Goal: Task Accomplishment & Management: Use online tool/utility

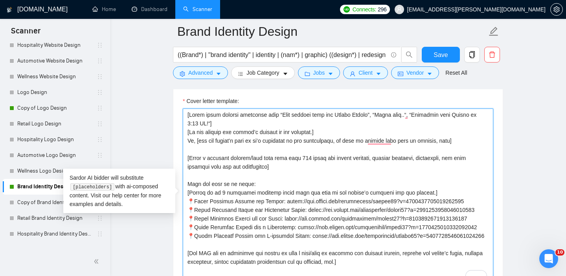
scroll to position [0, 0]
drag, startPoint x: 290, startPoint y: 172, endPoint x: 182, endPoint y: 155, distance: 109.3
click at [182, 155] on div "Cover Letter Options Cover letter template:" at bounding box center [338, 184] width 330 height 240
paste textarea "Before the colors and the fonts, we dig into the why."
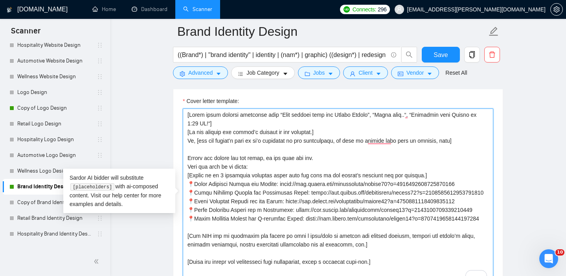
click at [272, 158] on textarea "Cover letter template:" at bounding box center [338, 196] width 310 height 177
click at [325, 155] on textarea "Cover letter template:" at bounding box center [338, 196] width 310 height 177
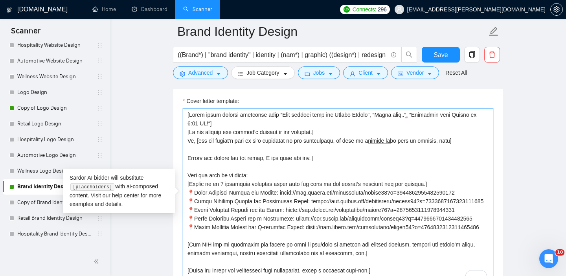
click at [327, 158] on textarea "Cover letter template:" at bounding box center [338, 196] width 310 height 177
paste textarea "Write the main challenge described in the account in a few words."
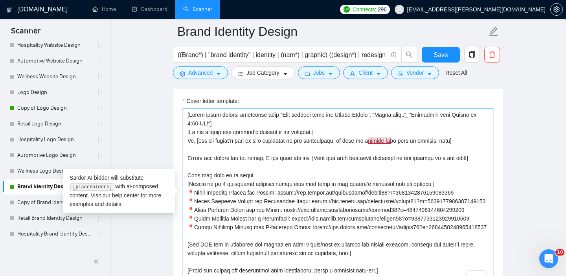
click at [378, 141] on textarea "Cover letter template:" at bounding box center [338, 196] width 310 height 177
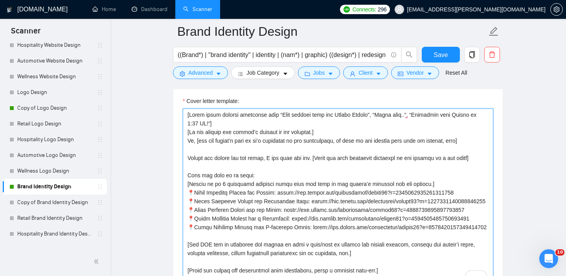
click at [290, 165] on textarea "Cover letter template:" at bounding box center [338, 196] width 310 height 177
paste textarea "This is solved through in-depth preliminary analysis, several concepts based on…"
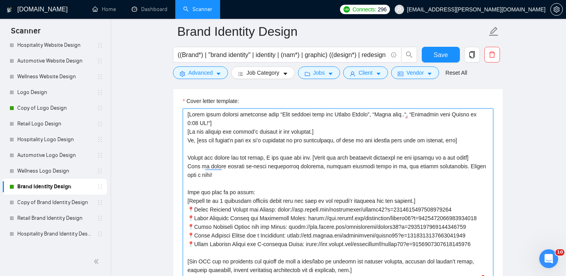
click at [192, 167] on textarea "Cover letter template:" at bounding box center [338, 196] width 310 height 177
click at [211, 166] on textarea "Cover letter template:" at bounding box center [338, 196] width 310 height 177
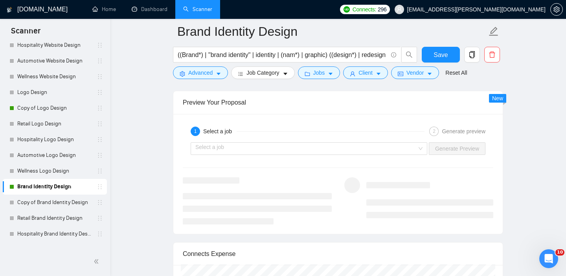
scroll to position [1514, 0]
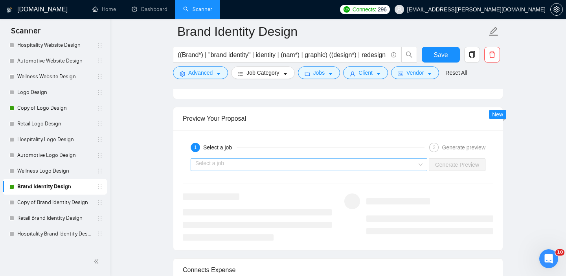
type textarea "[Avoid using generic greetings like “Good evening from the United States”, “Hel…"
click at [351, 162] on input "search" at bounding box center [306, 165] width 222 height 12
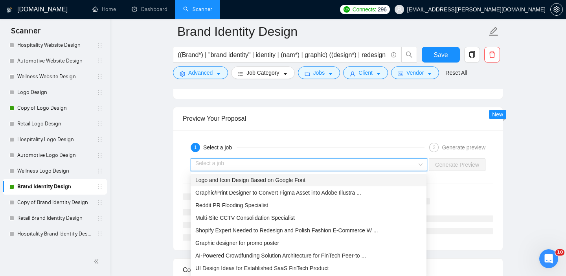
click at [294, 180] on span "Logo and Icon Design Based on Google Font" at bounding box center [250, 180] width 110 height 6
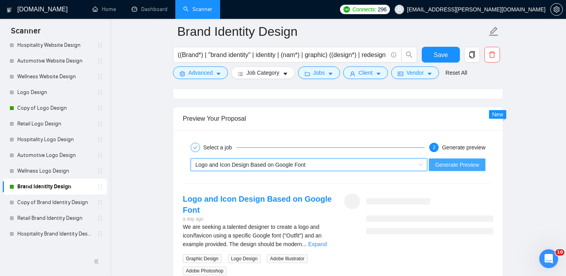
click at [459, 159] on button "Generate Preview" at bounding box center [457, 164] width 57 height 13
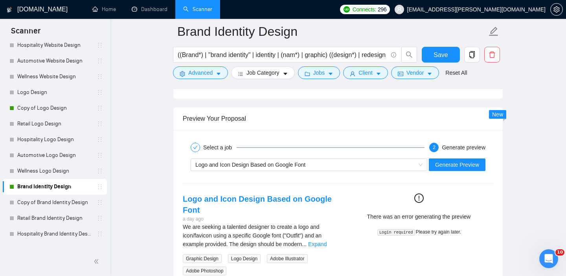
click at [397, 232] on code "Login required" at bounding box center [396, 232] width 38 height 6
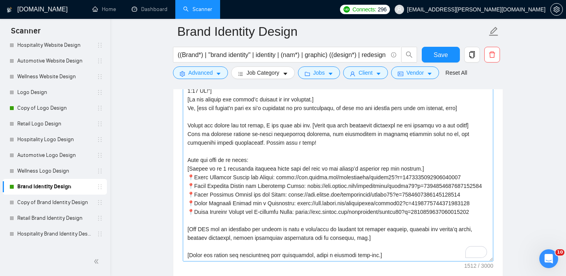
scroll to position [958, 0]
click at [348, 188] on textarea "Cover letter template:" at bounding box center [338, 172] width 310 height 177
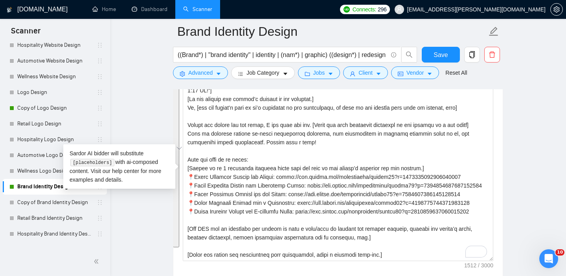
click at [546, 134] on main "Brand Identity Design ((Brand*) | "brand identity" | identity | (nam*) | graphi…" at bounding box center [338, 232] width 431 height 2317
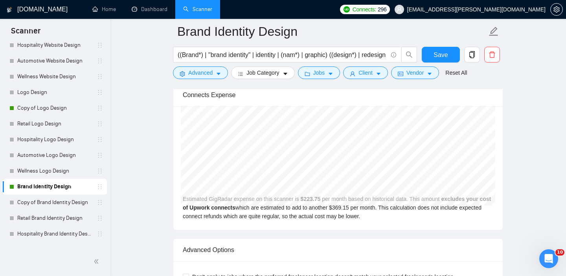
scroll to position [1607, 0]
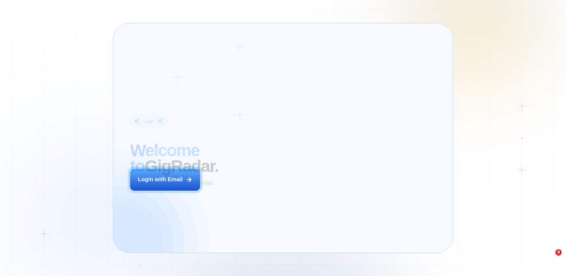
click at [181, 183] on p "AI Business Manager for Agencies" at bounding box center [171, 183] width 83 height 8
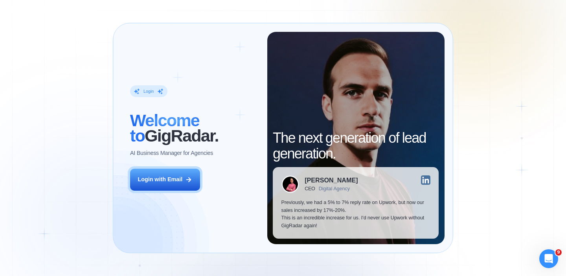
click at [181, 183] on div "Login with Email" at bounding box center [160, 180] width 45 height 8
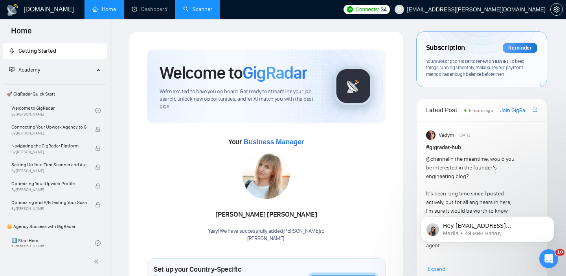
click at [193, 13] on link "Scanner" at bounding box center [197, 9] width 29 height 7
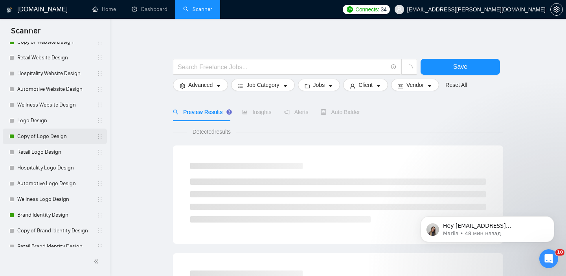
scroll to position [63, 0]
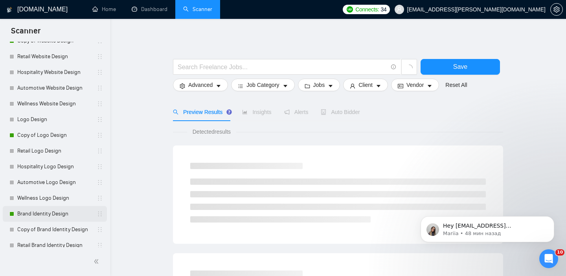
click at [59, 215] on link "Brand Identity Design" at bounding box center [54, 214] width 75 height 16
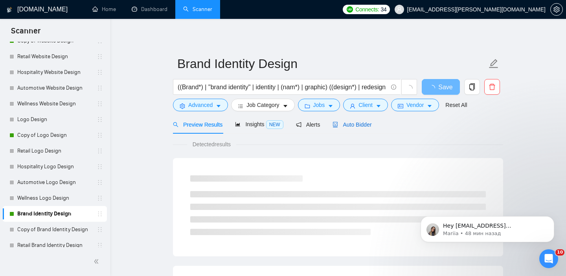
click at [360, 125] on span "Auto Bidder" at bounding box center [351, 124] width 39 height 6
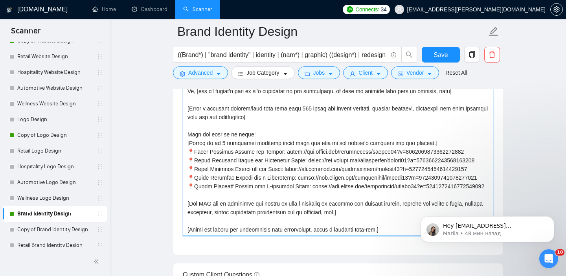
click at [336, 174] on textarea "Cover letter template:" at bounding box center [338, 147] width 310 height 177
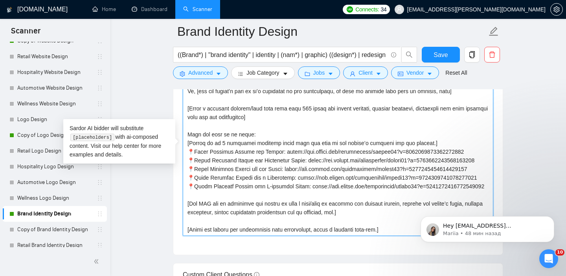
paste textarea "the company name only is present, omit] Before the colors and the fonts, I dig …"
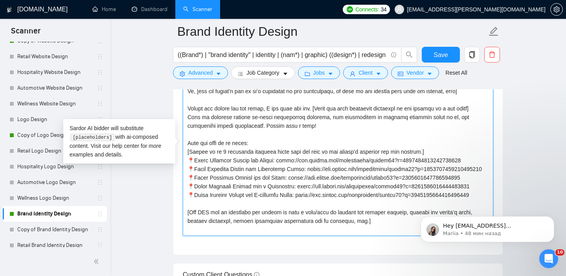
paste textarea "[Avoid using generic greetings like “Good evening from the United States”, “Hel…"
type textarea "[Avoid using generic greetings like “Good evening from the United States”, “Hel…"
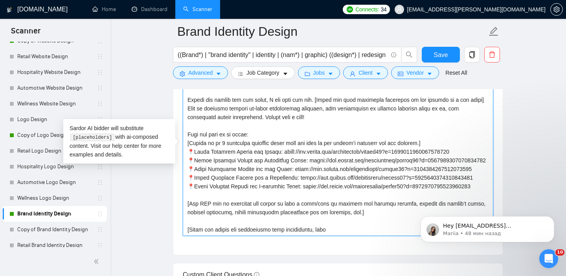
click at [356, 128] on textarea "Cover letter template:" at bounding box center [338, 147] width 310 height 177
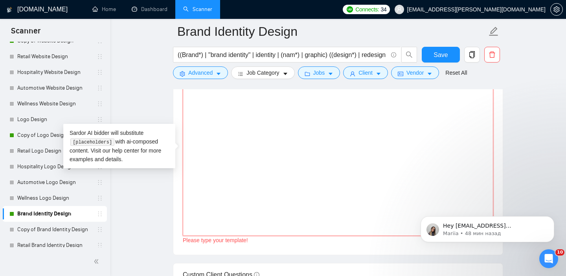
paste textarea "[Avoid using generic greetings like “Good evening from the United States”, “Hel…"
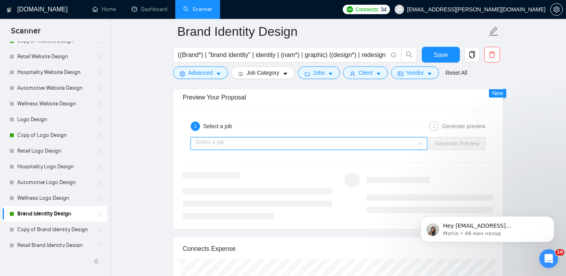
click at [365, 141] on input "search" at bounding box center [306, 144] width 222 height 12
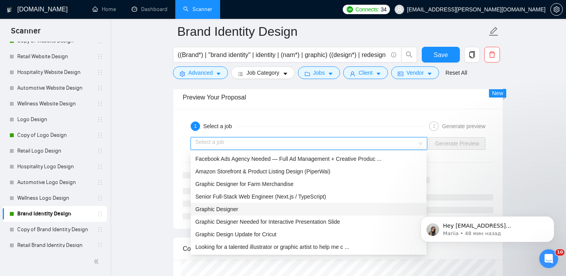
click at [308, 215] on div "Graphic Designer" at bounding box center [309, 209] width 236 height 13
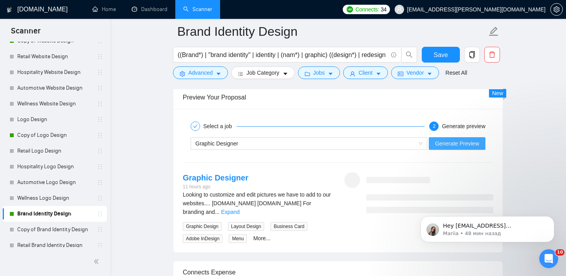
click at [466, 142] on span "Generate Preview" at bounding box center [457, 143] width 44 height 9
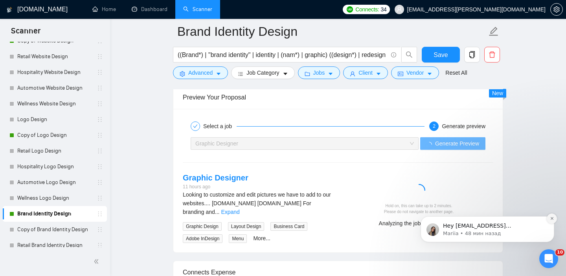
click at [552, 220] on icon "Dismiss notification" at bounding box center [552, 218] width 4 height 4
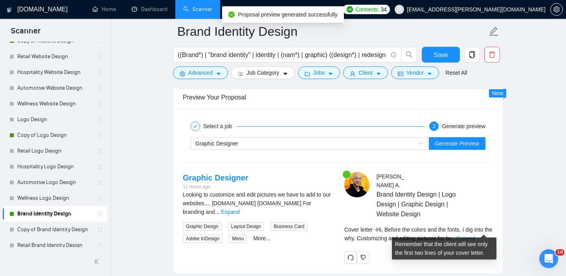
click at [475, 235] on link "Expand" at bounding box center [465, 238] width 18 height 6
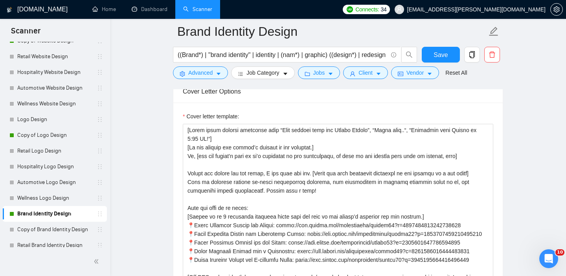
scroll to position [918, 0]
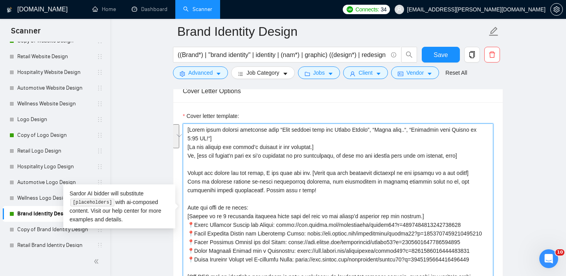
drag, startPoint x: 324, startPoint y: 188, endPoint x: 185, endPoint y: 172, distance: 140.0
click at [185, 172] on div "Cover Letter Options Cover letter template:" at bounding box center [338, 199] width 330 height 240
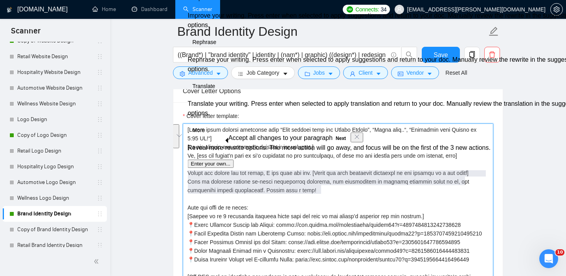
click at [254, 214] on textarea "Cover letter template:" at bounding box center [338, 211] width 310 height 177
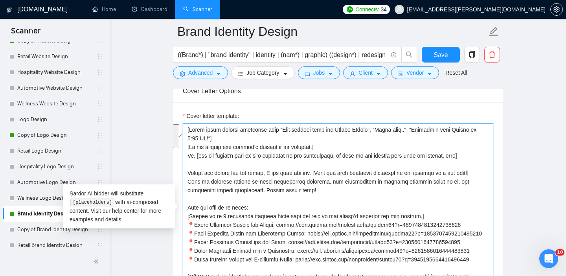
drag, startPoint x: 335, startPoint y: 193, endPoint x: 178, endPoint y: 174, distance: 157.9
click at [178, 174] on div "Cover letter template:" at bounding box center [337, 210] width 329 height 217
paste textarea "— what drives your brand and what challenge you’re solving, like [write the mai…"
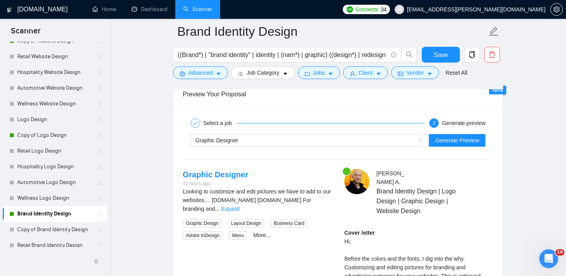
scroll to position [1524, 0]
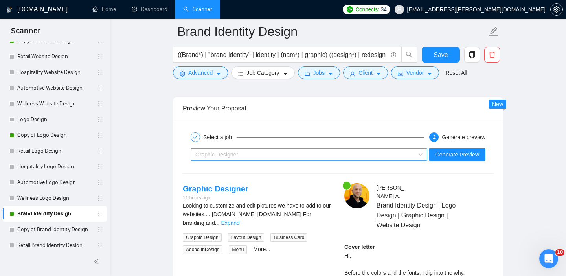
click at [366, 153] on div "Graphic Designer" at bounding box center [305, 155] width 220 height 12
type textarea "[Avoid using generic greetings like “Good evening from the United States”, “Hel…"
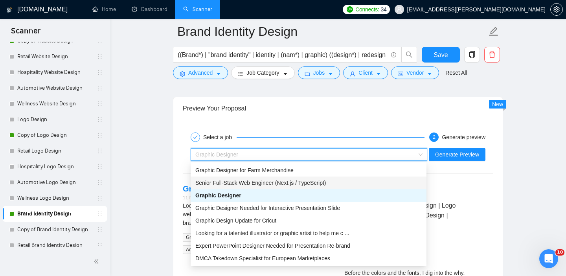
scroll to position [0, 0]
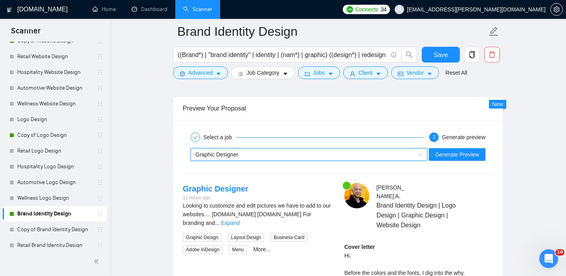
click at [297, 152] on div "Graphic Designer" at bounding box center [305, 155] width 220 height 12
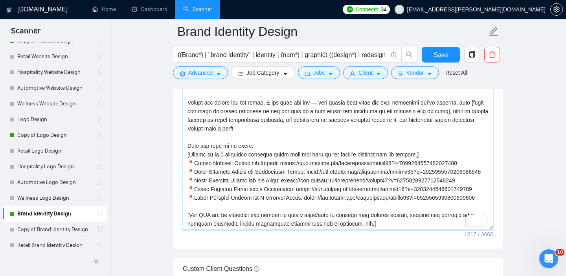
click at [255, 172] on textarea "Cover letter template:" at bounding box center [338, 141] width 310 height 177
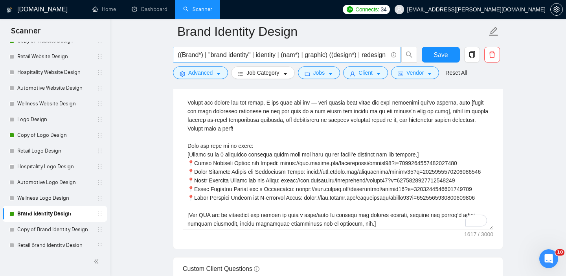
click at [321, 55] on input "((Brand*) | "brand identity" | identity | (nam*) | graphic) ((design*) | redesi…" at bounding box center [283, 55] width 210 height 10
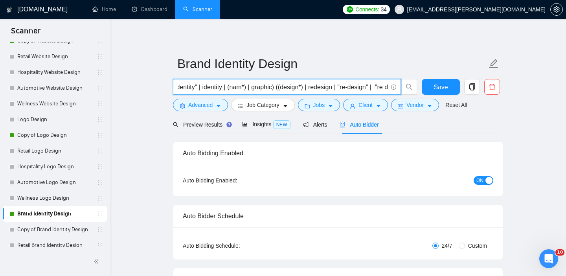
click at [192, 88] on input "((Brand*) | "brand identity" | identity | (nam*) | graphic) ((design*) | redesi…" at bounding box center [283, 87] width 210 height 10
click at [305, 86] on input "((Brand*) | "brand identity" | identity | (nam*) | graphic) ((design*) | redesi…" at bounding box center [283, 87] width 210 height 10
click at [312, 87] on input "((Brand*) | "brand identity" | identity | (nam*) | graphic | Strategy) ((design…" at bounding box center [283, 87] width 210 height 10
type input "((Brand*) | "brand identity" | identity | (nam*) | graphic | strategy) ((design…"
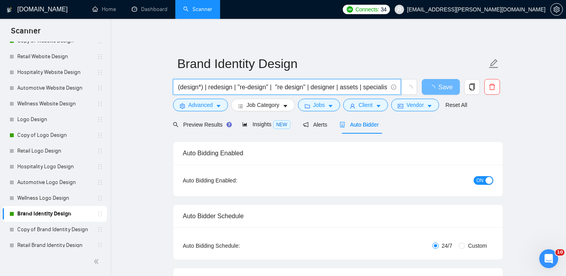
scroll to position [0, 244]
click at [360, 88] on input "((Brand*) | "brand identity" | identity | (nam*) | graphic | strategy) ((design…" at bounding box center [283, 87] width 210 height 10
drag, startPoint x: 374, startPoint y: 87, endPoint x: 342, endPoint y: 86, distance: 32.2
click at [342, 86] on input "((Brand*) | "brand identity" | identity | (nam*) | graphic | strategy) ((design…" at bounding box center [283, 87] width 210 height 10
type input "((Brand*) | "brand identity" | identity | (nam*) | graphic | strategy) ((design…"
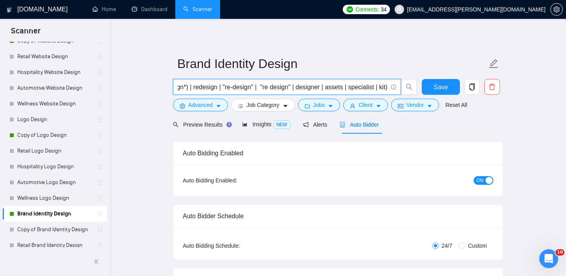
scroll to position [0, 209]
type input "((Brand*) | "brand identity" | identity | (nam*) | graphic | strategy) ((design…"
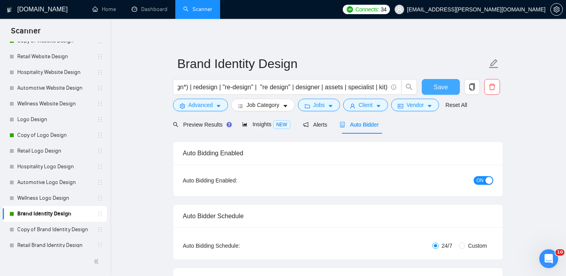
scroll to position [0, 0]
click at [439, 90] on span "Save" at bounding box center [440, 87] width 14 height 10
click at [331, 106] on icon "caret-down" at bounding box center [331, 106] width 6 height 6
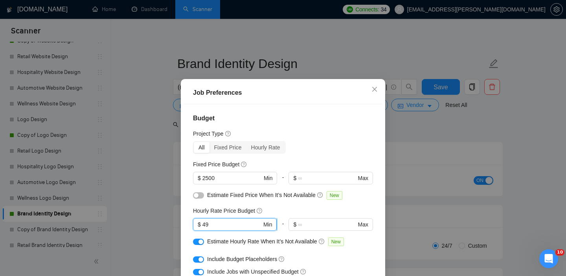
click at [213, 226] on input "49" at bounding box center [231, 224] width 59 height 9
drag, startPoint x: 213, startPoint y: 226, endPoint x: 206, endPoint y: 226, distance: 7.1
click at [206, 226] on input "49" at bounding box center [231, 224] width 59 height 9
type input "59"
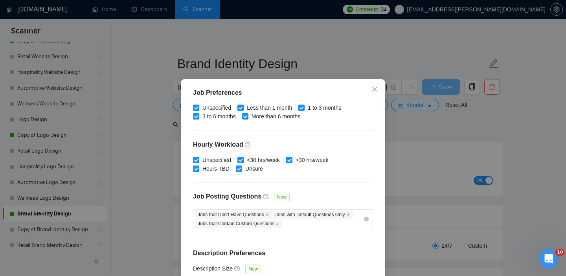
scroll to position [56, 0]
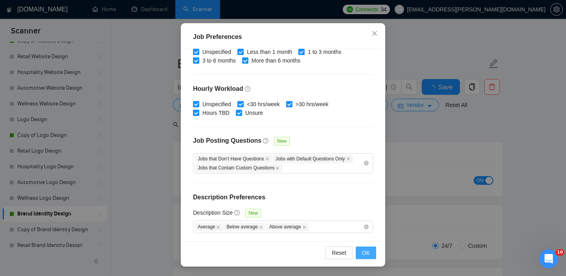
type input "59"
click at [370, 254] on button "OK" at bounding box center [366, 252] width 20 height 13
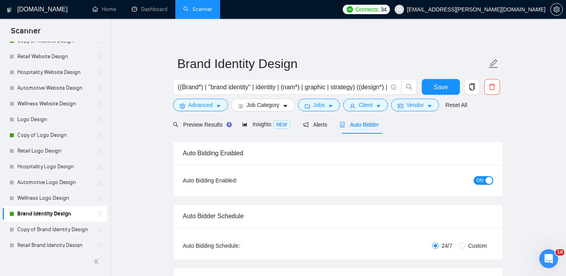
scroll to position [24, 0]
click at [197, 125] on span "Preview Results" at bounding box center [201, 124] width 57 height 6
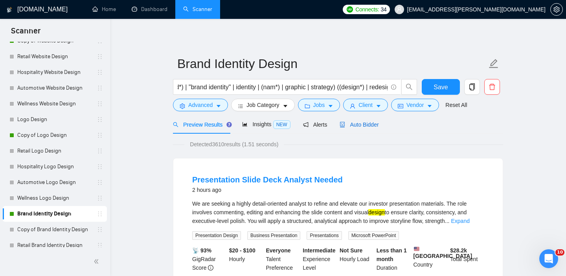
click at [366, 126] on span "Auto Bidder" at bounding box center [359, 124] width 39 height 6
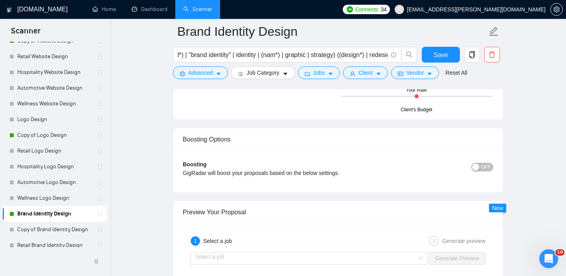
scroll to position [1478, 0]
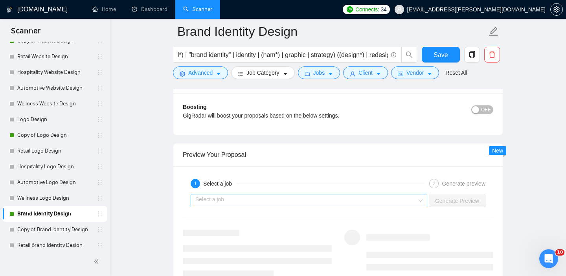
click at [339, 202] on input "search" at bounding box center [306, 201] width 222 height 12
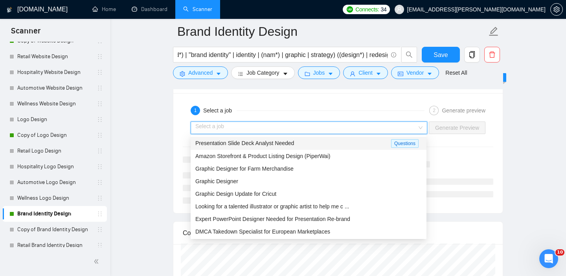
scroll to position [1552, 0]
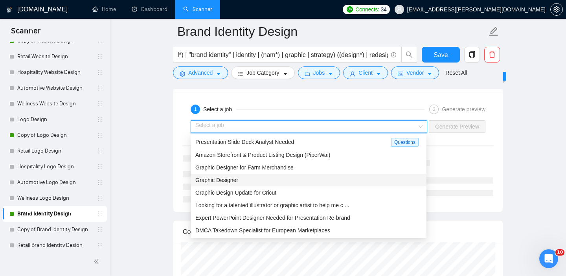
click at [247, 178] on div "Graphic Designer" at bounding box center [308, 180] width 226 height 9
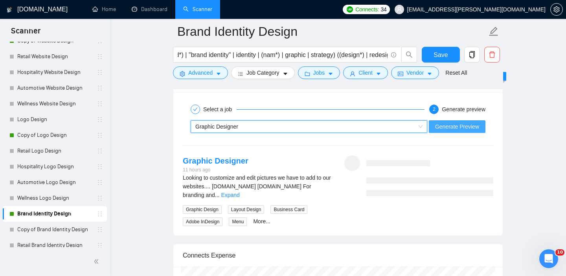
click at [443, 127] on span "Generate Preview" at bounding box center [457, 126] width 44 height 9
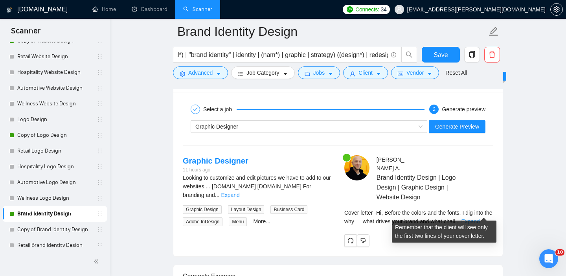
click at [479, 218] on link "Expand" at bounding box center [470, 221] width 18 height 6
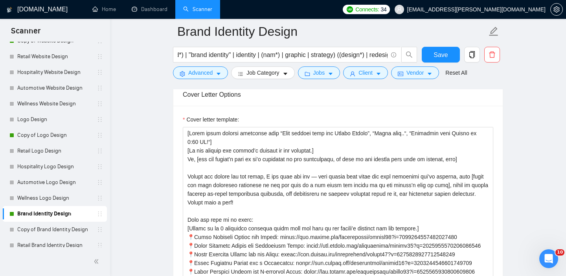
scroll to position [989, 0]
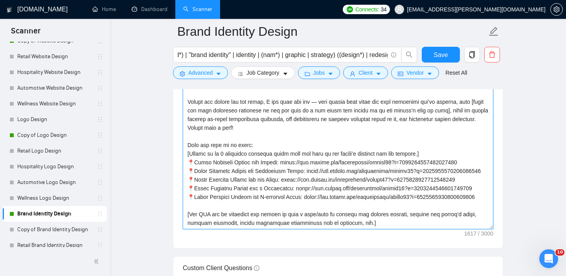
click at [324, 139] on textarea "Cover letter template:" at bounding box center [338, 140] width 310 height 177
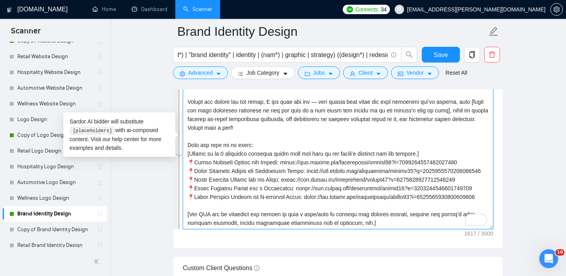
click at [324, 139] on textarea "Cover letter template:" at bounding box center [338, 140] width 310 height 177
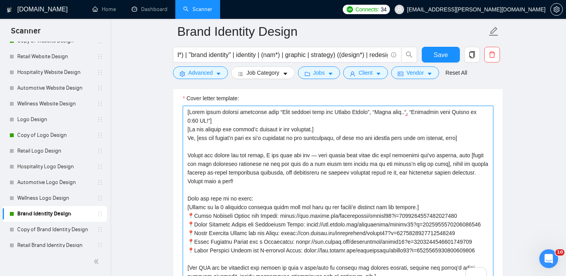
scroll to position [936, 0]
drag, startPoint x: 280, startPoint y: 180, endPoint x: 153, endPoint y: 152, distance: 129.7
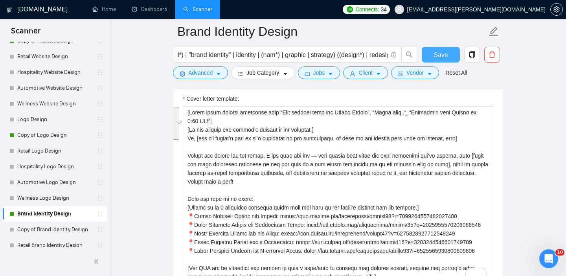
click at [442, 56] on span "Save" at bounding box center [440, 55] width 14 height 10
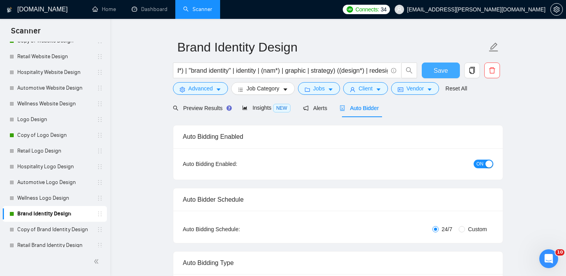
scroll to position [0, 0]
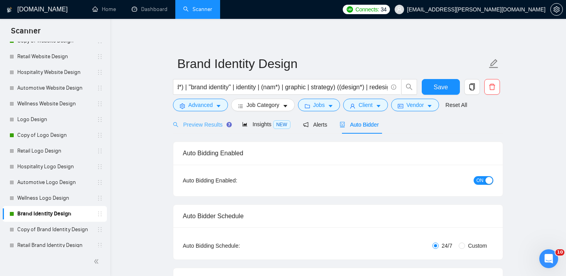
click at [211, 131] on div "Preview Results" at bounding box center [201, 124] width 57 height 18
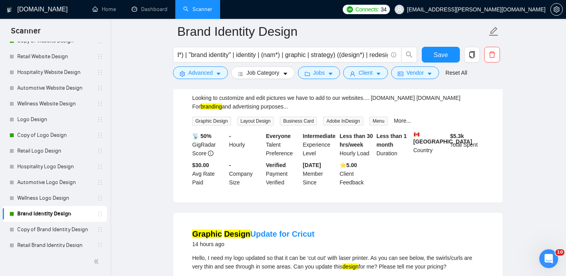
scroll to position [756, 0]
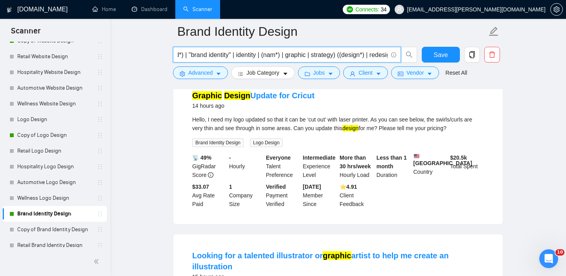
click at [307, 55] on input "((Brand*) | "brand identity" | identity | (nam*) | graphic | strategy) ((design…" at bounding box center [283, 55] width 210 height 10
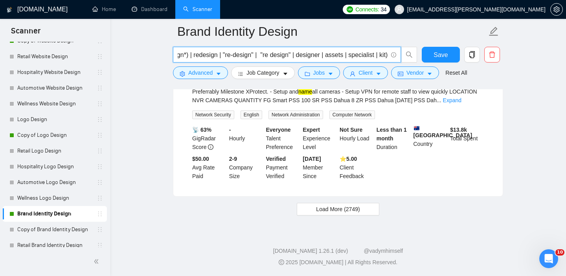
scroll to position [1668, 0]
type input "((Brand*) | "brand identity" | identity | (nam*) | strategy) ((design*) | redes…"
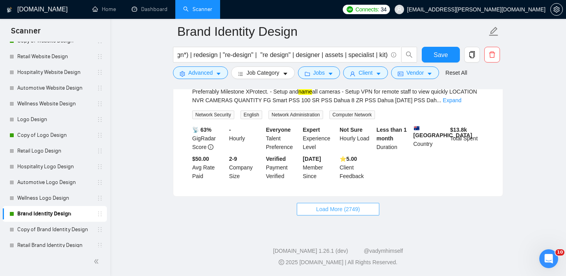
scroll to position [0, 0]
click at [316, 208] on button "Load More (2749)" at bounding box center [338, 209] width 82 height 13
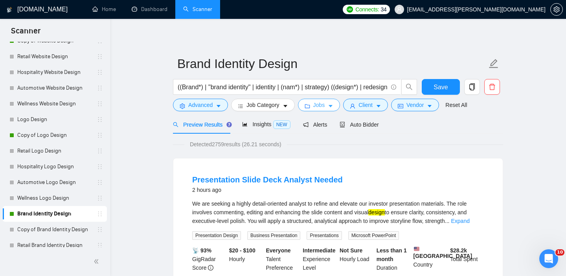
click at [321, 105] on span "Jobs" at bounding box center [319, 105] width 12 height 9
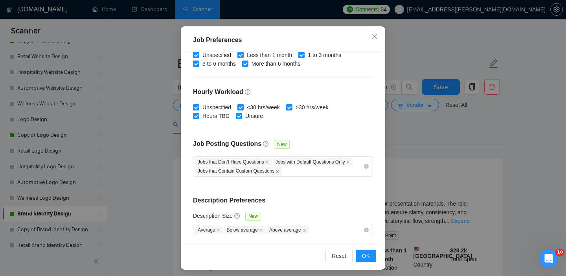
scroll to position [56, 0]
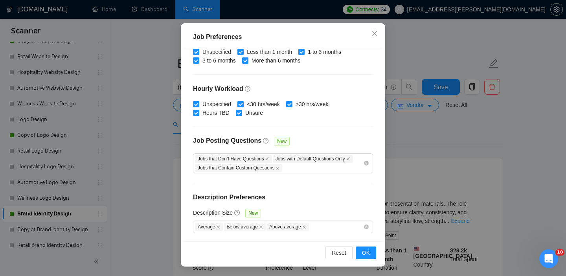
click at [422, 190] on div "Job Preferences Budget Project Type All Fixed Price Hourly Rate Fixed Price Bud…" at bounding box center [283, 138] width 566 height 276
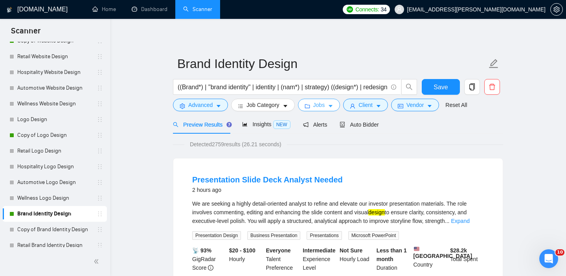
click at [327, 104] on button "Jobs" at bounding box center [319, 105] width 42 height 13
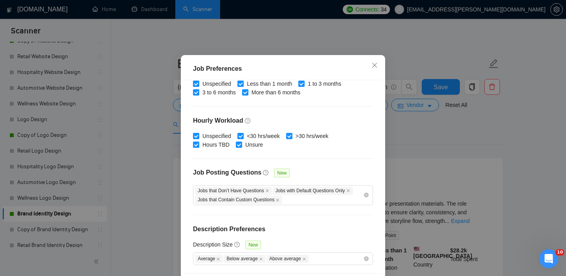
click at [409, 153] on div "Job Preferences Budget Project Type All Fixed Price Hourly Rate Fixed Price Bud…" at bounding box center [283, 138] width 566 height 276
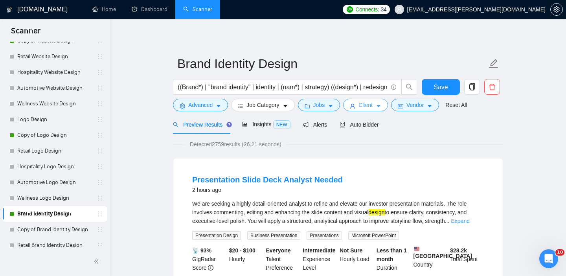
click at [378, 103] on button "Client" at bounding box center [365, 105] width 45 height 13
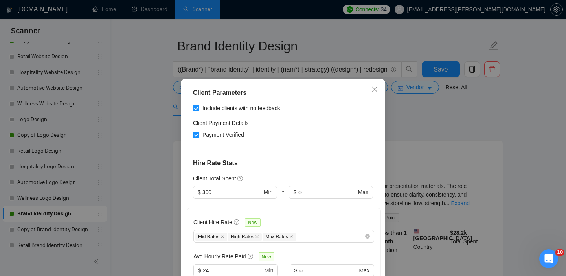
scroll to position [56, 0]
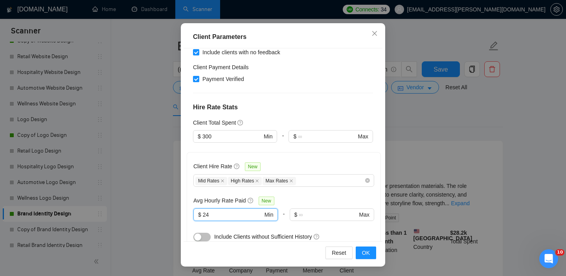
drag, startPoint x: 219, startPoint y: 203, endPoint x: 192, endPoint y: 197, distance: 27.7
click at [192, 197] on div "Client Hire Rate New Mid Rates High Rates Max Rates Avg Hourly Rate Paid New 24…" at bounding box center [284, 200] width 194 height 97
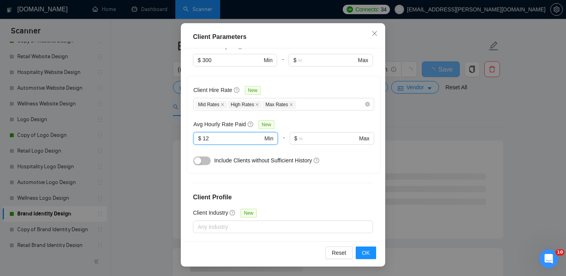
scroll to position [297, 0]
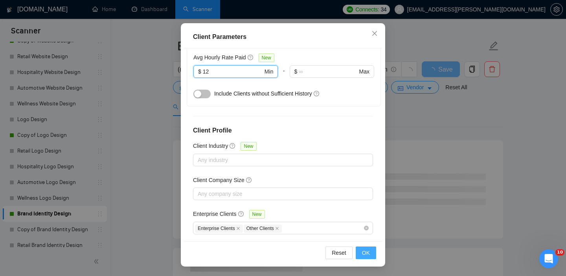
type input "12"
click at [367, 249] on span "OK" at bounding box center [366, 252] width 8 height 9
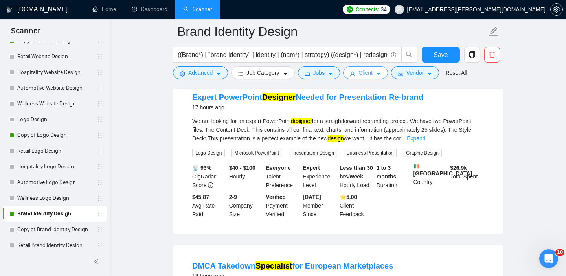
scroll to position [915, 0]
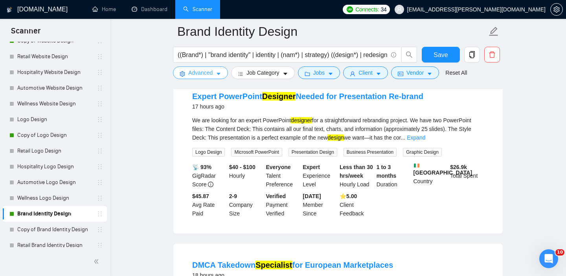
click at [203, 77] on span "Advanced" at bounding box center [200, 72] width 24 height 9
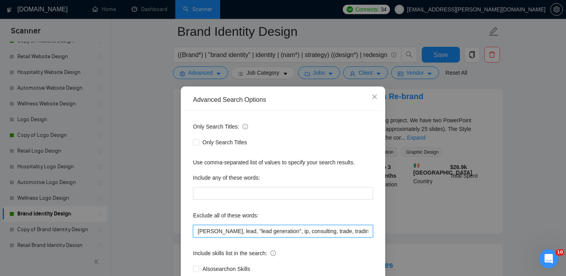
click at [196, 231] on input "cleo, lead, "lead generation", ip, consulting, trade, trading, finance, automat…" at bounding box center [283, 231] width 180 height 13
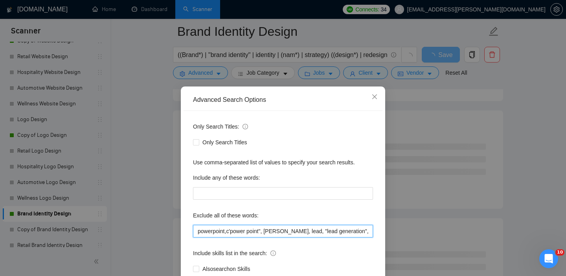
click at [232, 230] on input "powerpoint,c'power point", leo, lead, "lead generation", ip, consulting, trade,…" at bounding box center [283, 231] width 180 height 13
click at [228, 231] on input "powerpoint,"power point", leo, lead, "lead generation", ip, consulting, trade, …" at bounding box center [283, 231] width 180 height 13
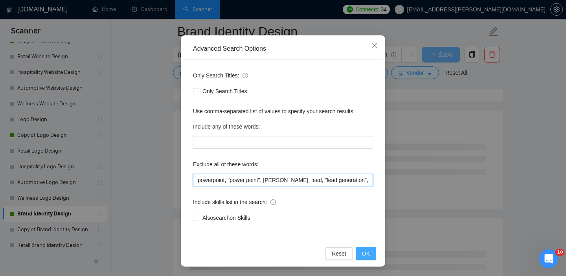
type input "powerpoint, "power point", leo, lead, "lead generation", ip, consulting, trade,…"
click at [373, 255] on button "OK" at bounding box center [366, 253] width 20 height 13
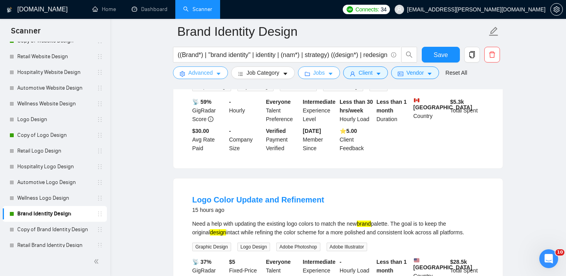
scroll to position [565, 0]
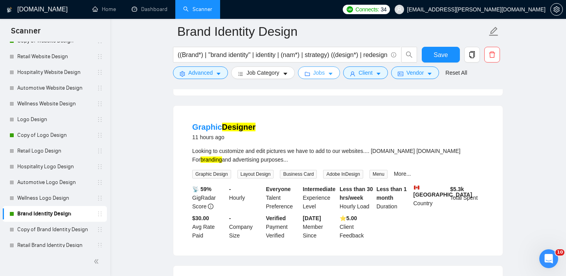
click at [333, 71] on icon "caret-down" at bounding box center [331, 74] width 6 height 6
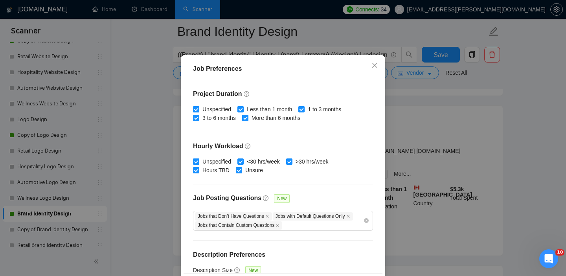
scroll to position [257, 0]
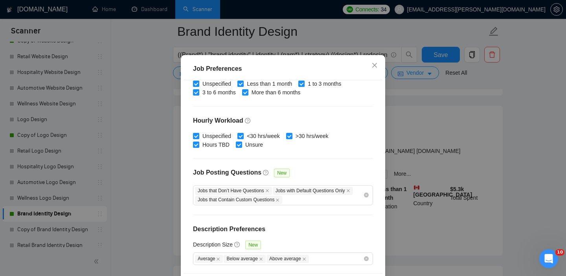
click at [411, 148] on div "Job Preferences Budget Project Type All Fixed Price Hourly Rate Fixed Price Bud…" at bounding box center [283, 138] width 566 height 276
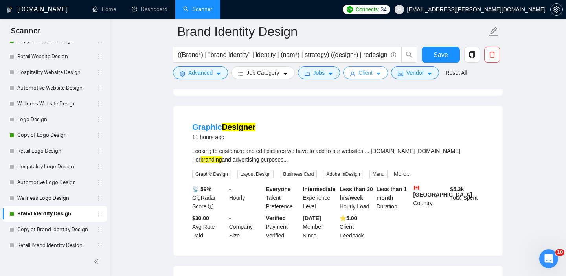
click at [373, 76] on span "Client" at bounding box center [365, 72] width 14 height 9
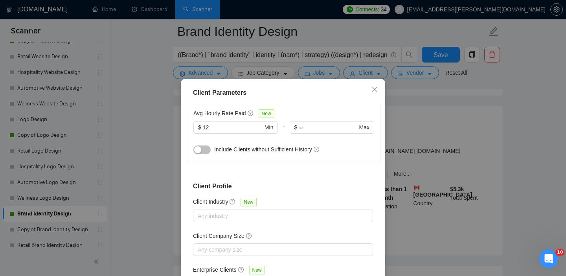
scroll to position [56, 0]
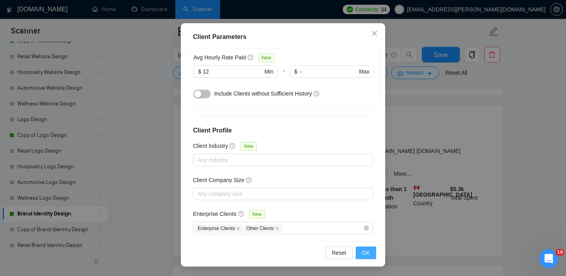
click at [365, 253] on span "OK" at bounding box center [366, 252] width 8 height 9
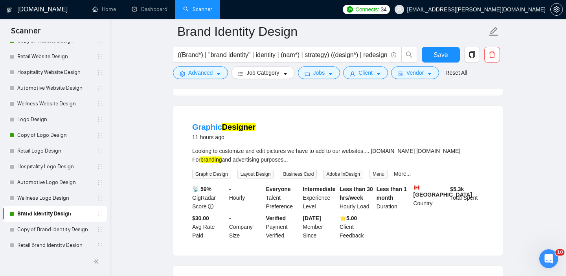
scroll to position [24, 0]
click at [205, 55] on input "((Brand*) | "brand identity" | identity | (nam*) | strategy) ((design*) | redes…" at bounding box center [283, 55] width 210 height 10
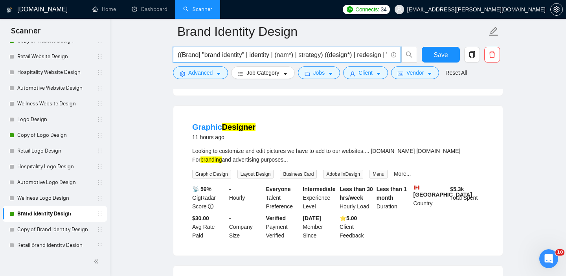
click at [182, 55] on input "((Brand| "brand identity" | identity | (nam*) | strategy) ((design*) | redesign…" at bounding box center [283, 55] width 210 height 10
click at [197, 55] on input "(Brand| "brand identity" | identity | (nam*) | strategy) ((design*) | redesign …" at bounding box center [283, 55] width 210 height 10
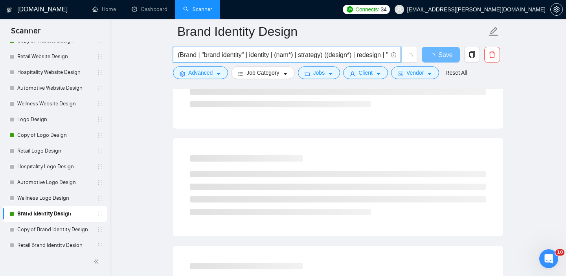
click at [202, 55] on input "(Brand | "brand identity" | identity | (nam*) | strategy) ((design*) | redesign…" at bounding box center [283, 55] width 210 height 10
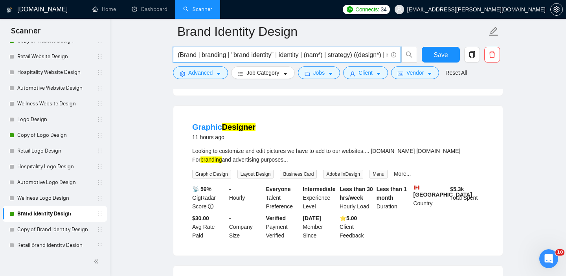
type input "(Brand | branding | "brand identity" | identity | (nam*) | strategy) ((design*)…"
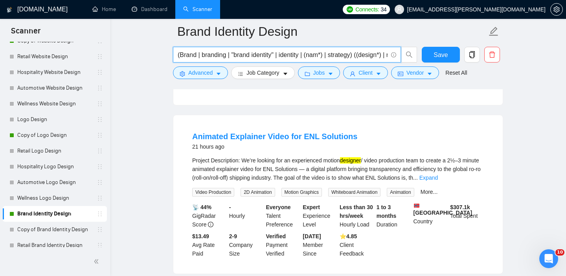
scroll to position [1560, 0]
click at [191, 73] on span "Advanced" at bounding box center [200, 72] width 24 height 9
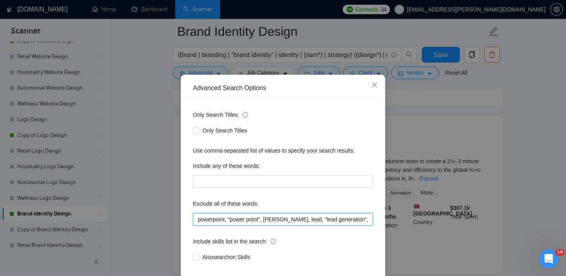
click at [200, 226] on input "powerpoint, "power point", leo, lead, "lead generation", ip, consulting, trade,…" at bounding box center [283, 219] width 180 height 13
click at [197, 226] on input "powerpoint, "power point", leo, lead, "lead generation", ip, consulting, trade,…" at bounding box center [283, 219] width 180 height 13
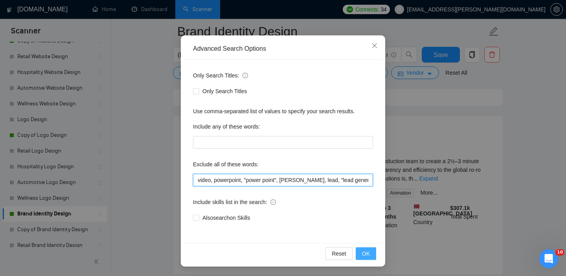
type input "video, powerpoint, "power point", leo, lead, "lead generation", ip, consulting,…"
click at [365, 251] on span "OK" at bounding box center [366, 253] width 8 height 9
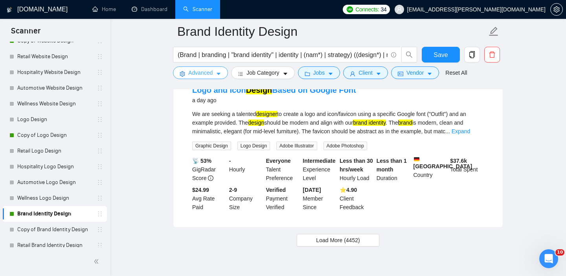
scroll to position [1615, 0]
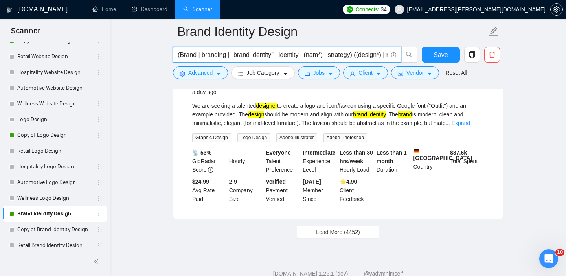
drag, startPoint x: 327, startPoint y: 56, endPoint x: 310, endPoint y: 56, distance: 17.7
click at [310, 56] on input "(Brand | branding | "brand identity" | identity | (nam*) | strategy) ((design*)…" at bounding box center [283, 55] width 210 height 10
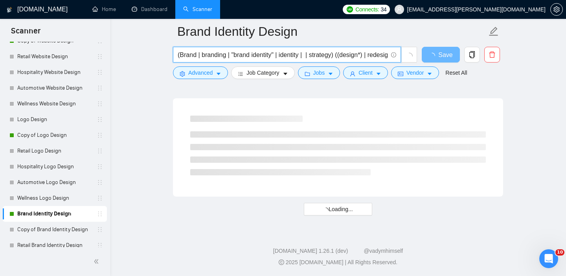
scroll to position [1035, 0]
click at [327, 55] on input "(Brand | branding | "brand identity" | identity | logo | strategy) ((design*) |…" at bounding box center [283, 55] width 210 height 10
click at [325, 57] on input "(Brand | branding | "brand identity" | identity | logo | strategy) ((design*) |…" at bounding box center [283, 55] width 210 height 10
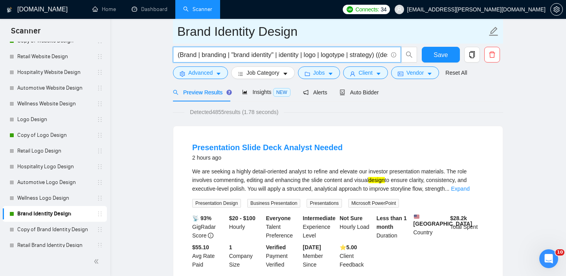
scroll to position [0, 0]
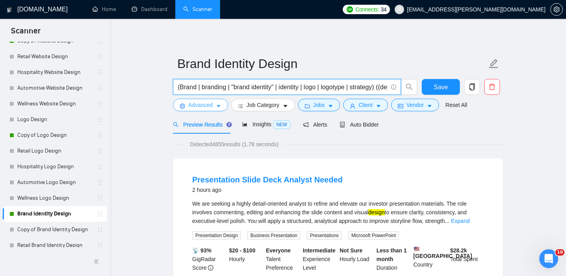
type input "(Brand | branding | "brand identity" | identity | logo | logotype | strategy) (…"
click at [211, 105] on span "Advanced" at bounding box center [200, 105] width 24 height 9
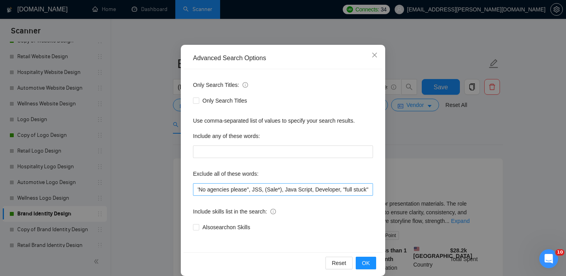
scroll to position [0, 1692]
click at [365, 259] on span "OK" at bounding box center [366, 263] width 8 height 9
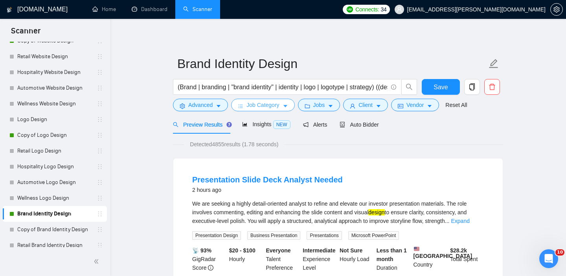
click at [262, 104] on span "Job Category" at bounding box center [262, 105] width 33 height 9
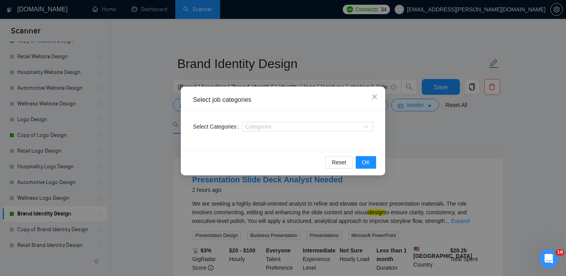
click at [367, 171] on div "Reset OK" at bounding box center [283, 162] width 199 height 21
click at [366, 162] on span "OK" at bounding box center [366, 162] width 8 height 9
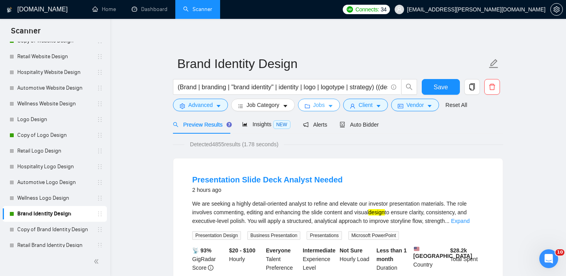
click at [331, 107] on icon "caret-down" at bounding box center [331, 106] width 6 height 6
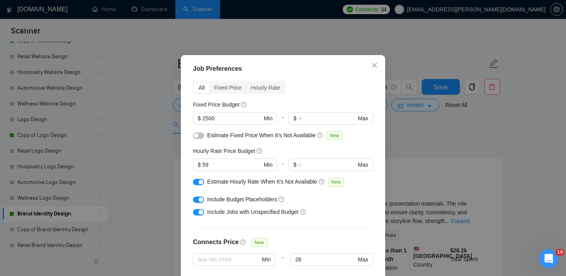
scroll to position [37, 0]
click at [195, 137] on div "button" at bounding box center [196, 134] width 5 height 5
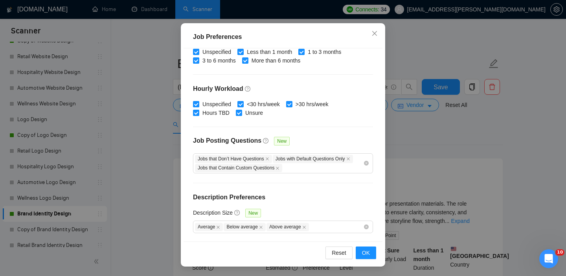
scroll to position [55, 0]
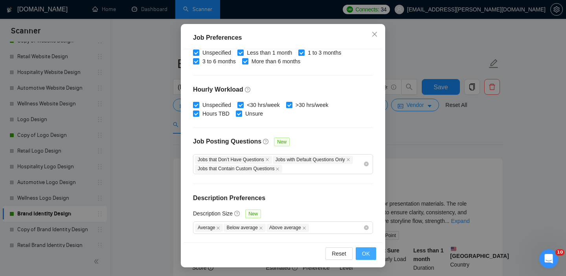
click at [363, 256] on span "OK" at bounding box center [366, 253] width 8 height 9
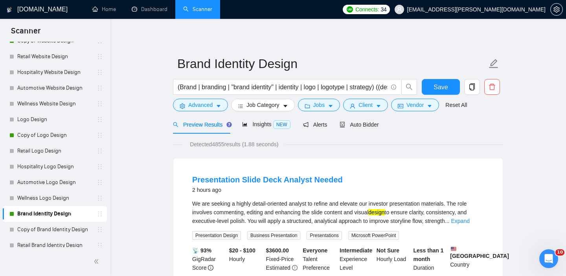
scroll to position [24, 0]
click at [361, 110] on button "Client" at bounding box center [365, 105] width 45 height 13
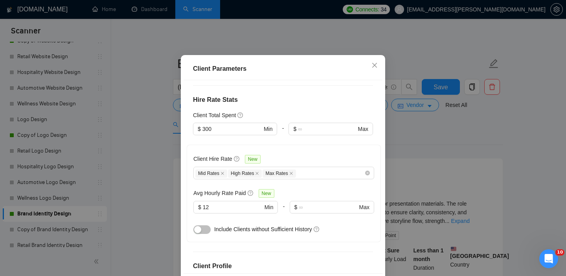
scroll to position [193, 0]
click at [338, 177] on div "Mid Rates High Rates Max Rates" at bounding box center [279, 172] width 169 height 9
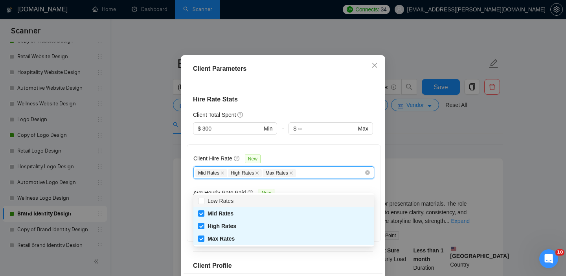
click at [353, 164] on div "Client Hire Rate New Mid Rates High Rates Max Rates Avg Hourly Rate Paid New $ …" at bounding box center [283, 193] width 181 height 84
click at [330, 177] on div "Mid Rates High Rates Max Rates" at bounding box center [279, 172] width 169 height 9
click at [202, 199] on input "Low Rates" at bounding box center [201, 201] width 6 height 6
checkbox input "true"
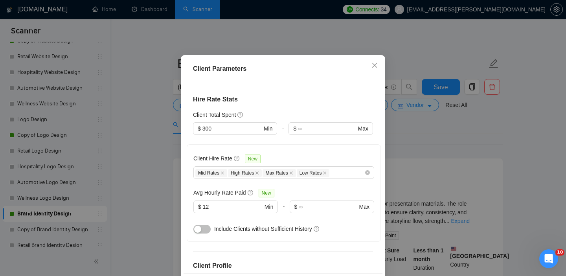
click at [345, 161] on div "Client Hire Rate New Mid Rates High Rates Max Rates Low Rates Avg Hourly Rate P…" at bounding box center [284, 192] width 194 height 97
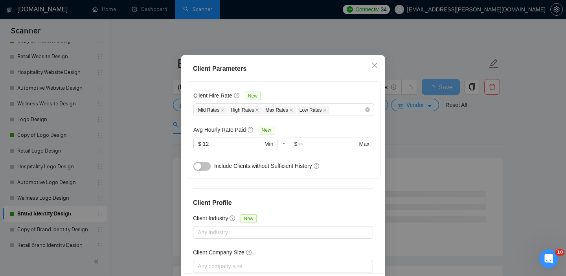
scroll to position [264, 0]
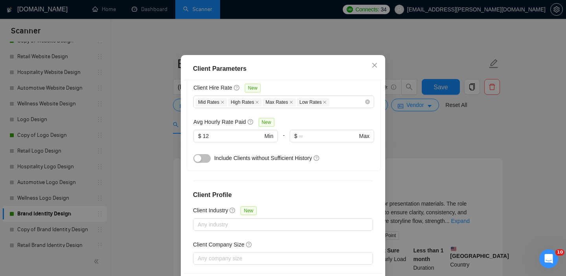
click at [205, 163] on button "button" at bounding box center [201, 158] width 17 height 9
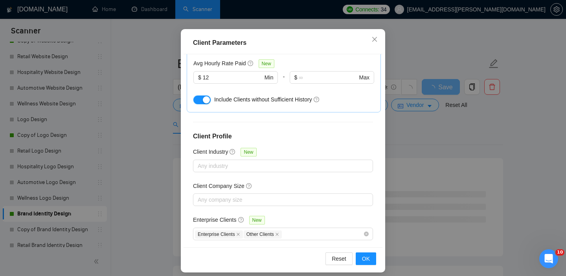
scroll to position [56, 0]
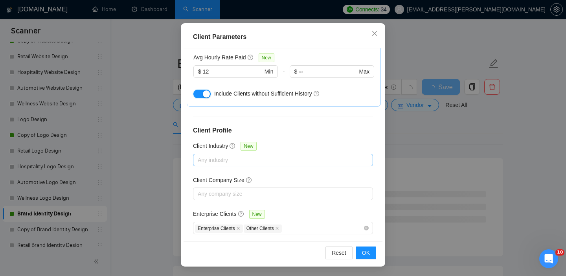
click at [240, 155] on div at bounding box center [279, 159] width 168 height 9
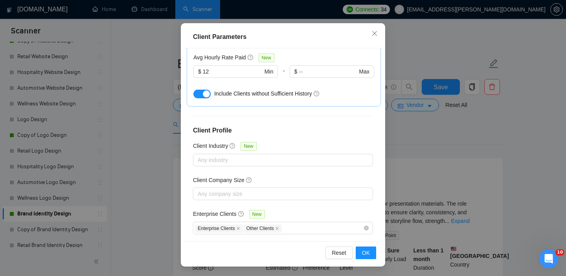
click at [316, 130] on div "Client Location Include Client Countries Select Exclude Client Countries Russia…" at bounding box center [283, 144] width 199 height 193
click at [256, 187] on div "Any company size" at bounding box center [283, 193] width 180 height 13
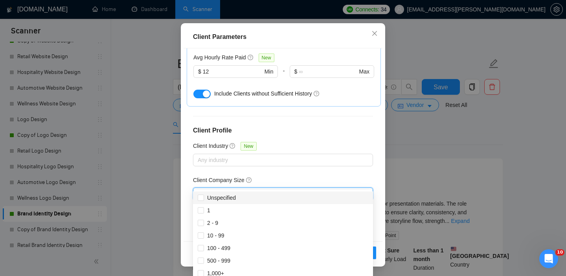
click at [287, 163] on div "Client Location Include Client Countries Select Exclude Client Countries Russia…" at bounding box center [283, 144] width 199 height 193
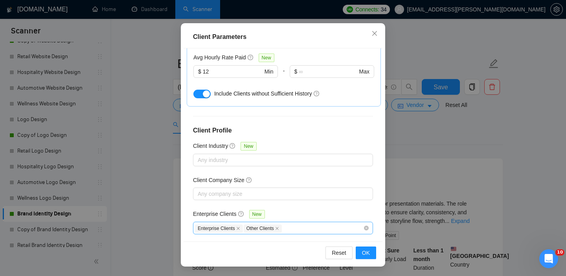
click at [335, 223] on div "Enterprise Clients Other Clients" at bounding box center [279, 227] width 168 height 9
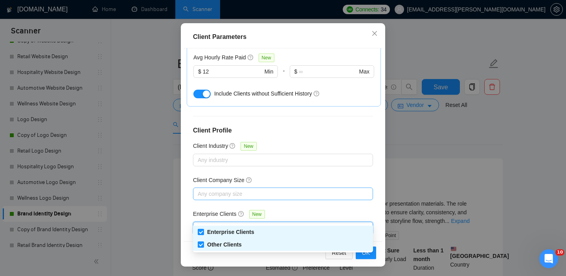
click at [343, 189] on div at bounding box center [279, 193] width 168 height 9
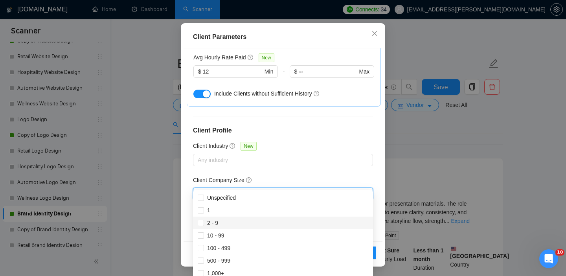
click at [378, 217] on div "Client Location Include Client Countries Select Exclude Client Countries Russia…" at bounding box center [283, 144] width 199 height 193
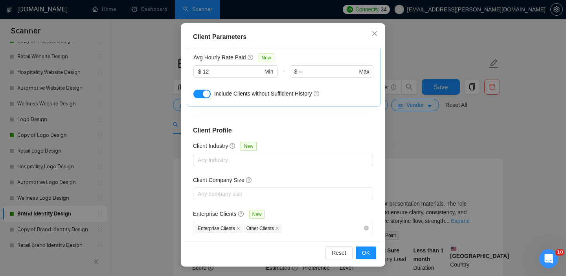
click at [358, 259] on div "Reset OK" at bounding box center [283, 252] width 199 height 22
click at [362, 258] on button "OK" at bounding box center [366, 252] width 20 height 13
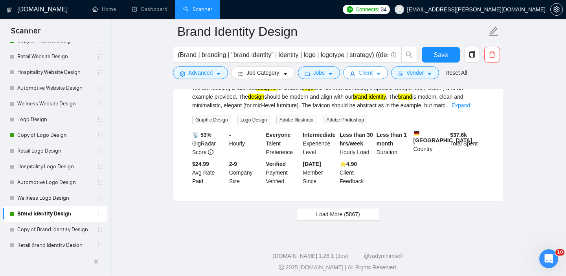
scroll to position [1683, 0]
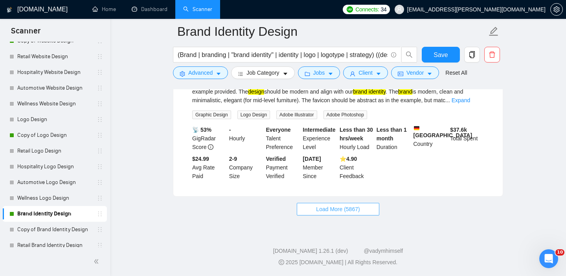
click at [329, 213] on button "Load More (5867)" at bounding box center [338, 209] width 82 height 13
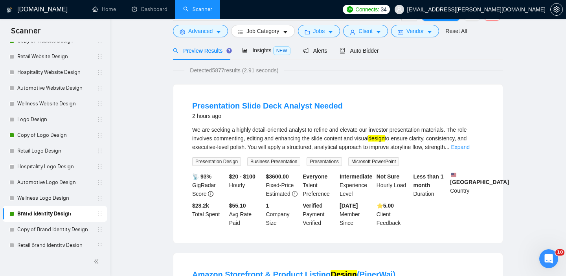
scroll to position [0, 0]
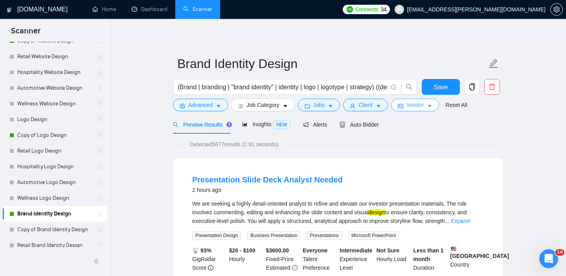
click at [416, 106] on span "Vendor" at bounding box center [414, 105] width 17 height 9
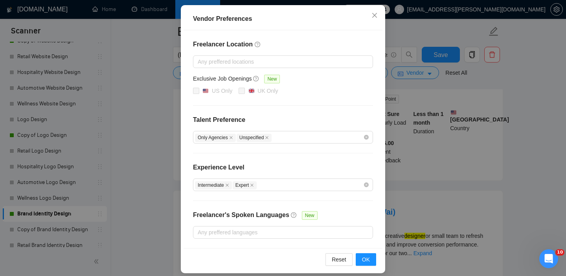
scroll to position [144, 0]
click at [286, 139] on div "Only Agencies Unspecified" at bounding box center [279, 136] width 168 height 9
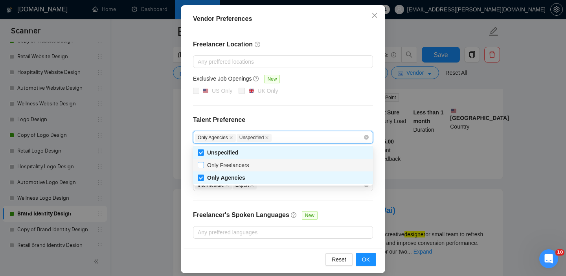
click at [227, 169] on span "Only Freelancers" at bounding box center [228, 165] width 48 height 9
click at [203, 167] on input "Only Freelancers" at bounding box center [201, 165] width 6 height 6
click at [201, 165] on input "Only Freelancers" at bounding box center [201, 165] width 6 height 6
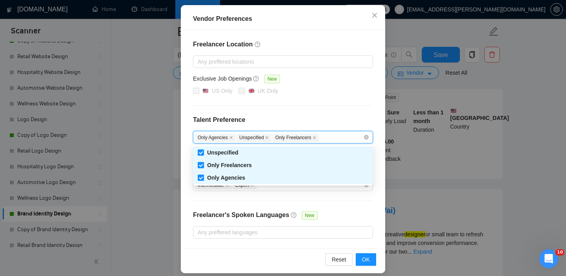
click at [201, 165] on input "Only Freelancers" at bounding box center [201, 165] width 6 height 6
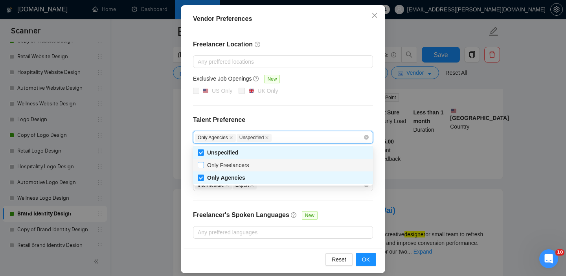
click at [201, 165] on input "Only Freelancers" at bounding box center [201, 165] width 6 height 6
checkbox input "true"
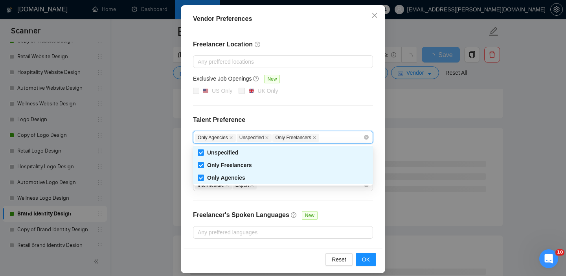
click at [352, 205] on div "Freelancer Location Any preffered locations Exclusive Job Openings New US Only …" at bounding box center [283, 139] width 199 height 218
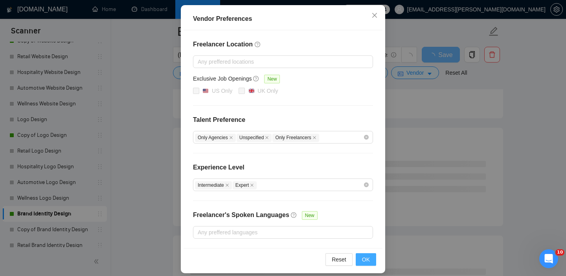
click at [360, 259] on button "OK" at bounding box center [366, 259] width 20 height 13
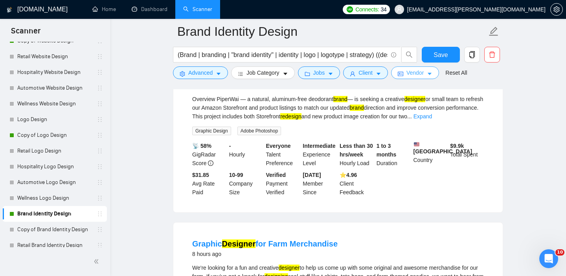
scroll to position [371, 0]
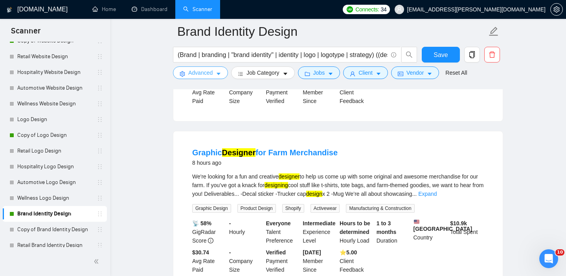
click at [207, 73] on span "Advanced" at bounding box center [200, 72] width 24 height 9
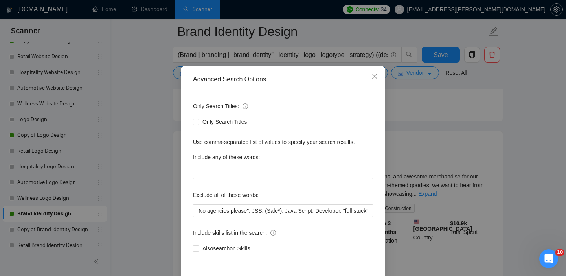
scroll to position [51, 0]
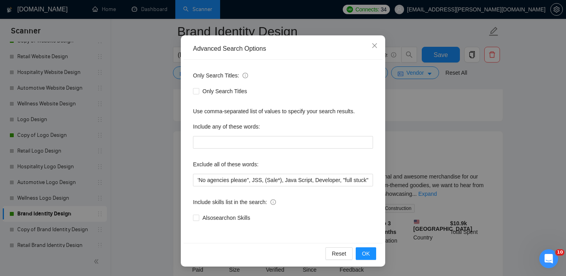
click at [449, 163] on div "Advanced Search Options Only Search Titles: Only Search Titles Use comma-separa…" at bounding box center [283, 138] width 566 height 276
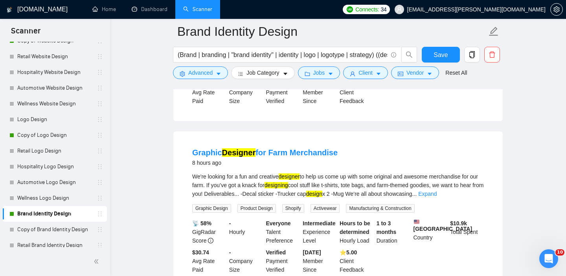
scroll to position [12, 0]
click at [315, 71] on button "Jobs" at bounding box center [319, 72] width 42 height 13
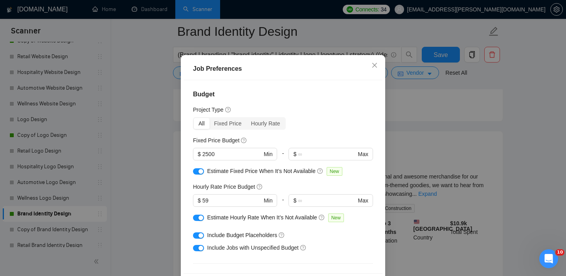
scroll to position [4, 0]
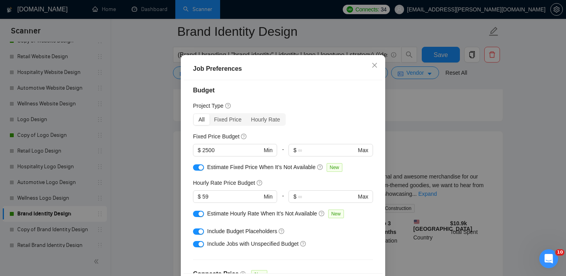
click at [202, 170] on div "button" at bounding box center [200, 167] width 5 height 5
click at [220, 154] on input "2500" at bounding box center [231, 150] width 59 height 9
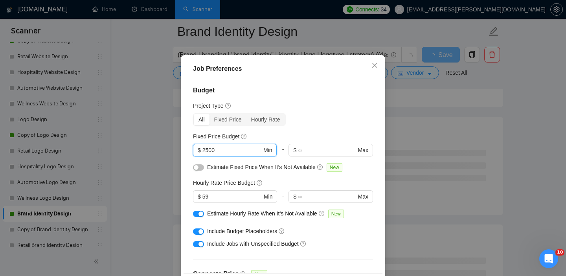
drag, startPoint x: 220, startPoint y: 175, endPoint x: 196, endPoint y: 173, distance: 23.7
click at [196, 156] on span "$ 2500 Min" at bounding box center [235, 150] width 84 height 13
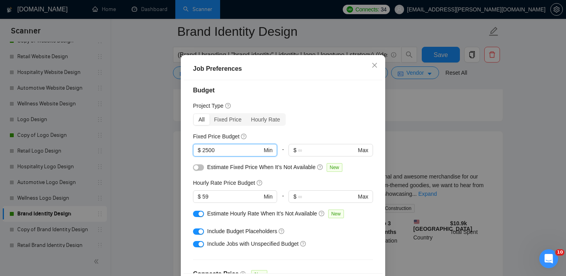
click at [366, 126] on div "All Fixed Price Hourly Rate" at bounding box center [283, 119] width 180 height 13
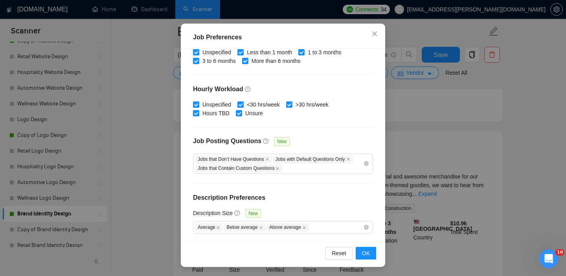
scroll to position [56, 0]
click at [366, 250] on span "OK" at bounding box center [366, 252] width 8 height 9
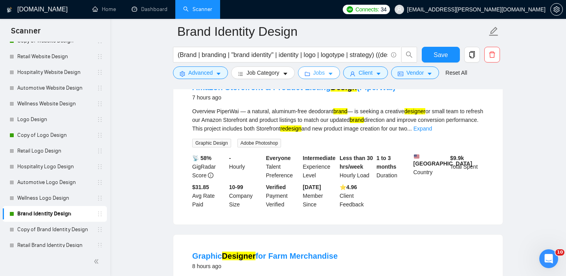
scroll to position [0, 0]
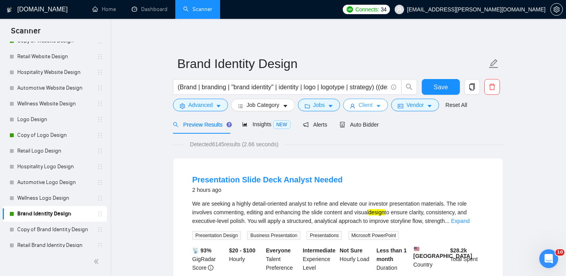
click at [363, 111] on button "Client" at bounding box center [365, 105] width 45 height 13
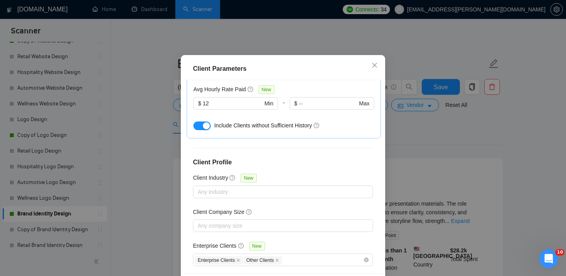
click at [329, 94] on div "Avg Hourly Rate Paid New" at bounding box center [283, 89] width 181 height 9
click at [431, 193] on div "Client Parameters Client Location Include Client Countries Select Exclude Clien…" at bounding box center [283, 138] width 566 height 276
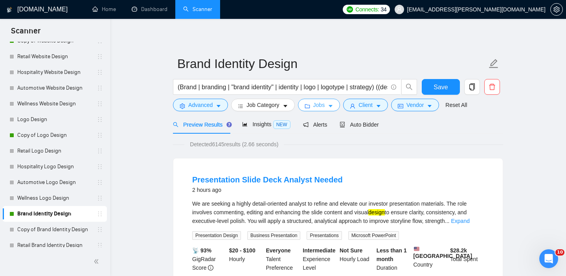
click at [329, 104] on button "Jobs" at bounding box center [319, 105] width 42 height 13
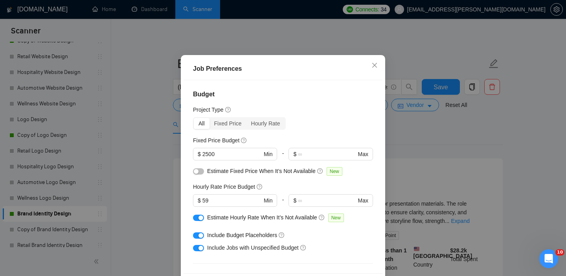
click at [468, 178] on div "Job Preferences Budget Project Type All Fixed Price Hourly Rate Fixed Price Bud…" at bounding box center [283, 138] width 566 height 276
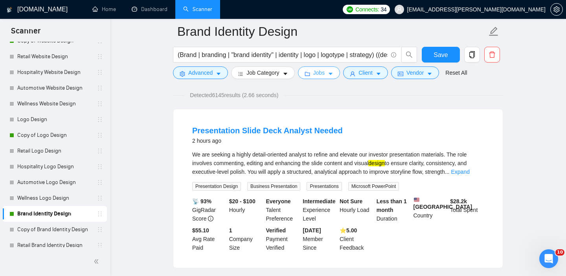
scroll to position [51, 0]
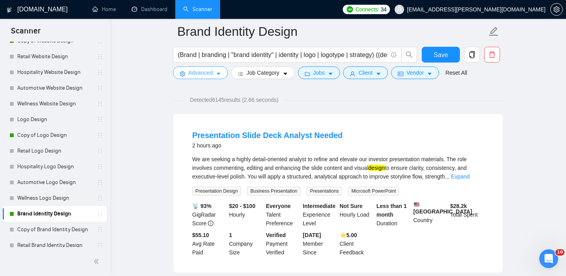
click at [197, 73] on span "Advanced" at bounding box center [200, 72] width 24 height 9
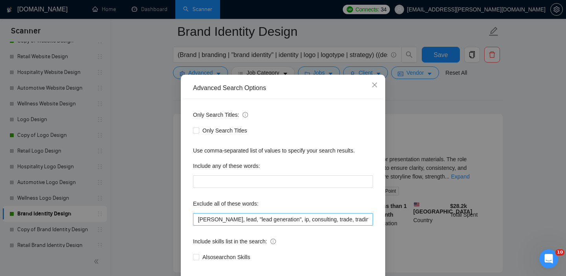
scroll to position [0, 0]
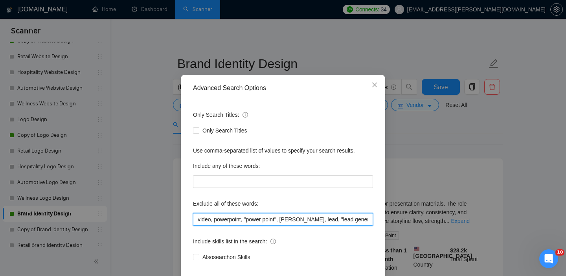
click at [198, 226] on input "video, powerpoint, "power point", leo, lead, "lead generation", ip, consulting,…" at bounding box center [283, 219] width 180 height 13
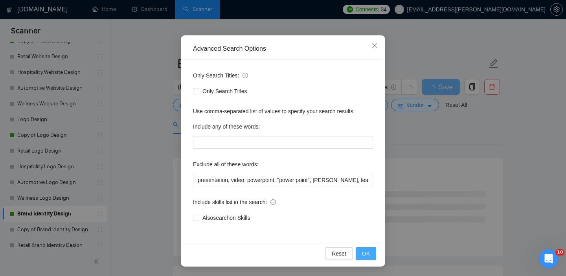
click at [363, 250] on span "OK" at bounding box center [366, 253] width 8 height 9
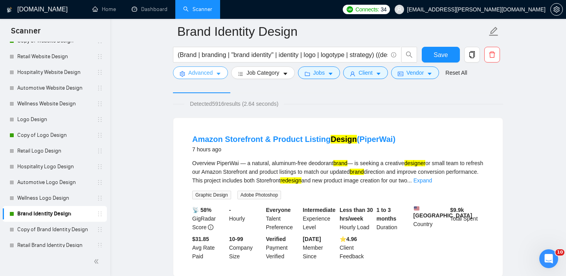
scroll to position [47, 0]
click at [209, 72] on span "Advanced" at bounding box center [200, 72] width 24 height 9
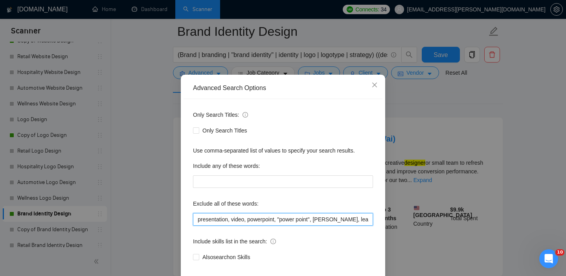
click at [197, 226] on input "presentation, video, powerpoint, "power point", leo, lead, "lead generation", i…" at bounding box center [283, 219] width 180 height 13
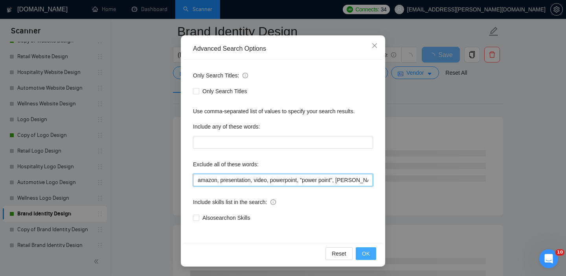
type input "amazon, presentation, video, powerpoint, "power point", leo, lead, "lead genera…"
click at [368, 248] on button "OK" at bounding box center [366, 253] width 20 height 13
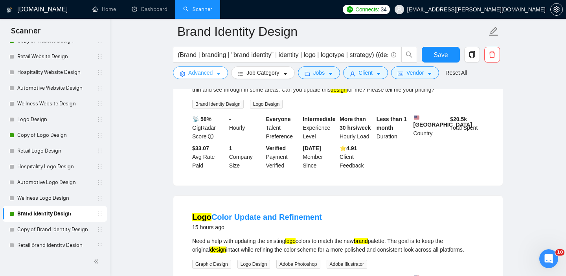
scroll to position [388, 0]
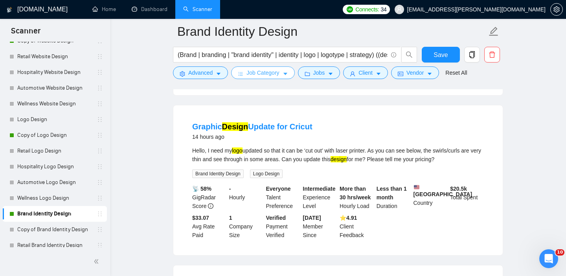
click at [265, 73] on span "Job Category" at bounding box center [262, 72] width 33 height 9
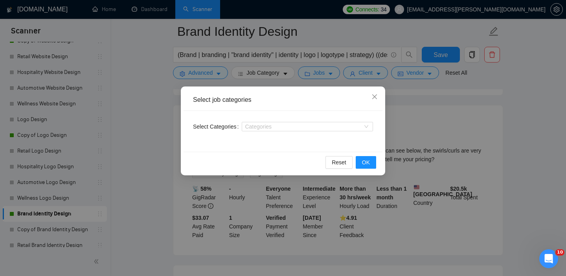
click at [301, 81] on div "Select job categories Select Categories Categories Reset OK" at bounding box center [283, 138] width 566 height 276
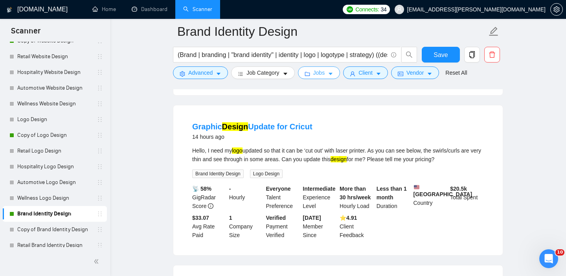
click at [325, 72] on span "Jobs" at bounding box center [319, 72] width 12 height 9
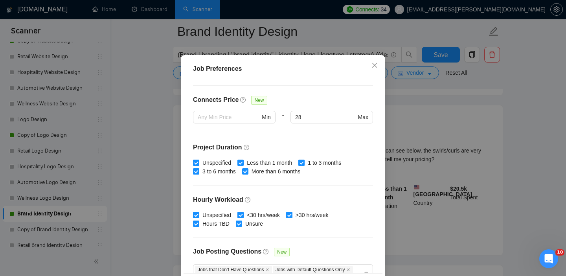
scroll to position [180, 0]
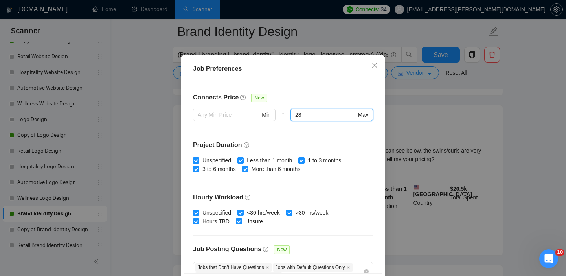
drag, startPoint x: 307, startPoint y: 138, endPoint x: 284, endPoint y: 135, distance: 23.3
click at [284, 130] on div "Min - 28 28 Max" at bounding box center [283, 119] width 180 height 22
type input "30"
click at [328, 164] on div "Budget Project Type All Fixed Price Hourly Rate Fixed Price Budget $ 2500 Min -…" at bounding box center [283, 176] width 199 height 193
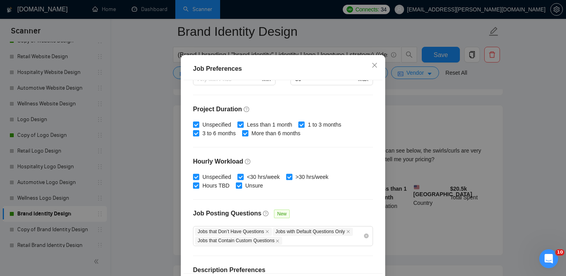
scroll to position [257, 0]
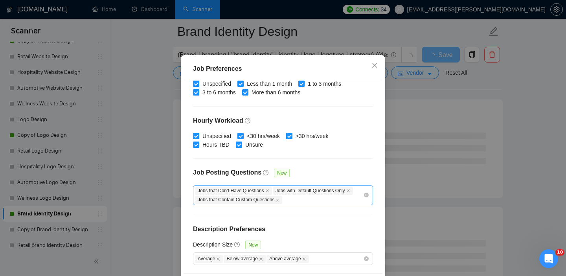
click at [309, 204] on div "Jobs that Don’t Have Questions Jobs with Default Questions Only Jobs that Conta…" at bounding box center [279, 195] width 168 height 18
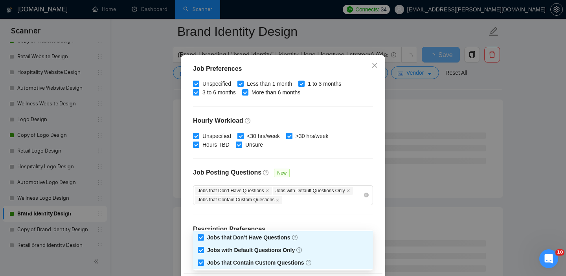
click at [334, 185] on div "Job Posting Questions New" at bounding box center [283, 176] width 180 height 17
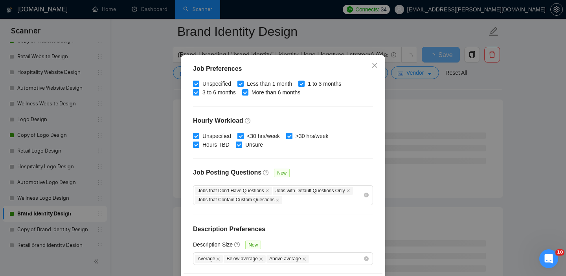
scroll to position [56, 0]
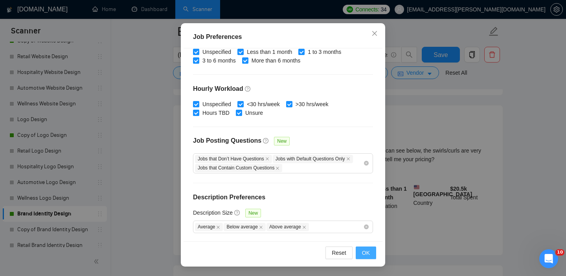
click at [367, 253] on span "OK" at bounding box center [366, 252] width 8 height 9
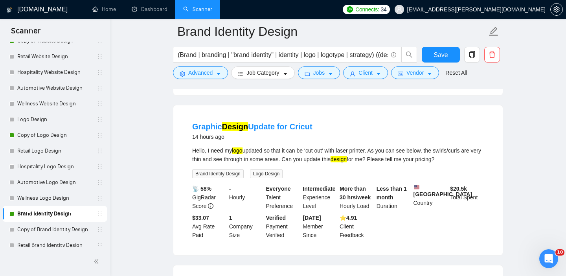
scroll to position [24, 0]
click at [362, 74] on span "Client" at bounding box center [365, 72] width 14 height 9
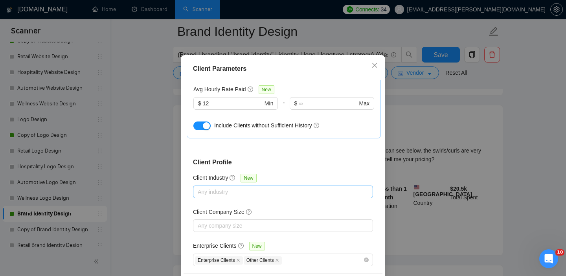
scroll to position [56, 0]
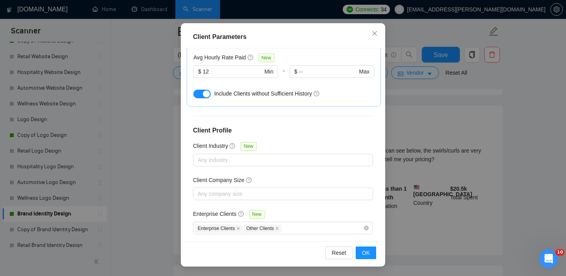
click at [471, 123] on div "Client Parameters Client Location Include Client Countries Select Exclude Clien…" at bounding box center [283, 138] width 566 height 276
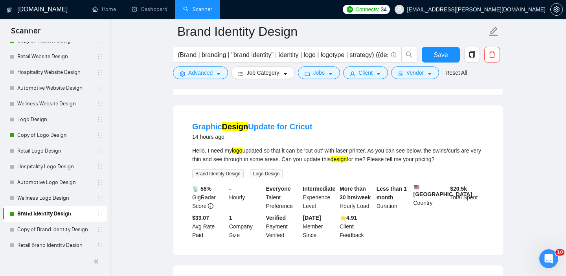
scroll to position [24, 0]
click at [414, 69] on span "Vendor" at bounding box center [414, 72] width 17 height 9
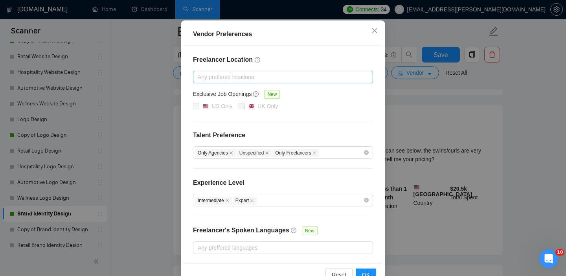
scroll to position [88, 0]
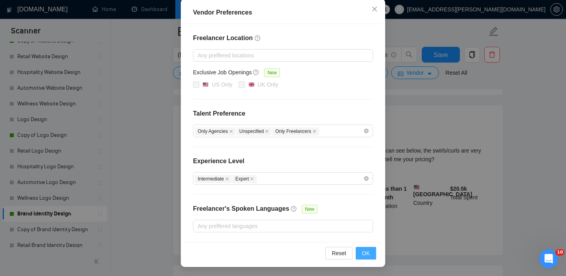
click at [370, 252] on button "OK" at bounding box center [366, 253] width 20 height 13
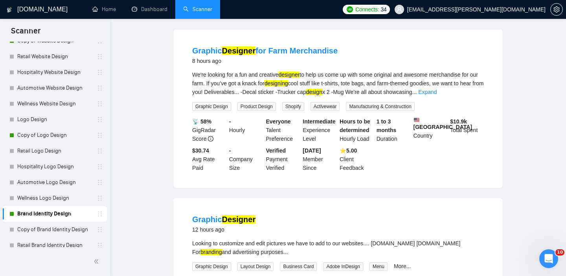
scroll to position [0, 0]
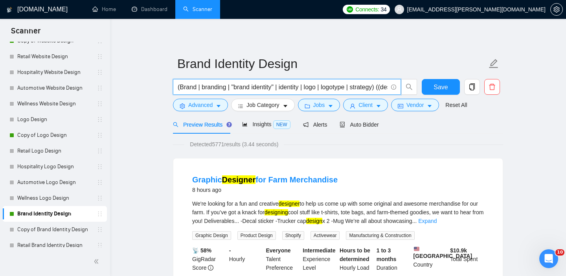
click at [193, 86] on input "(Brand | branding | "brand identity" | identity | logo | logotype | strategy) (…" at bounding box center [283, 87] width 210 height 10
click at [222, 86] on input "(Brand | branding | "brand identity" | identity | logo | logotype | strategy) (…" at bounding box center [283, 87] width 210 height 10
click at [255, 88] on input "(Brand | branding | "brand identity" | identity | logo | logotype | strategy) (…" at bounding box center [283, 87] width 210 height 10
click at [295, 85] on input "(Brand | branding | "brand identity" | identity | logo | logotype | strategy) (…" at bounding box center [283, 87] width 210 height 10
click at [312, 86] on input "(Brand | branding | "brand identity" | identity | logo | logotype | strategy) (…" at bounding box center [283, 87] width 210 height 10
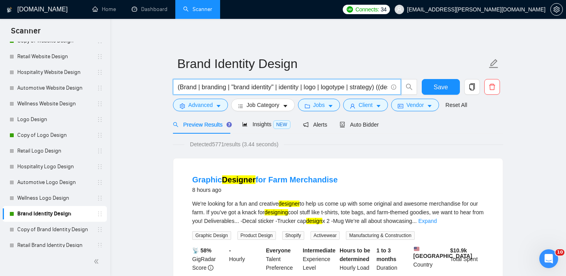
click at [333, 86] on input "(Brand | branding | "brand identity" | identity | logo | logotype | strategy) (…" at bounding box center [283, 87] width 210 height 10
click at [367, 88] on input "(Brand | branding | "brand identity" | identity | logo | logotype | strategy) (…" at bounding box center [283, 87] width 210 height 10
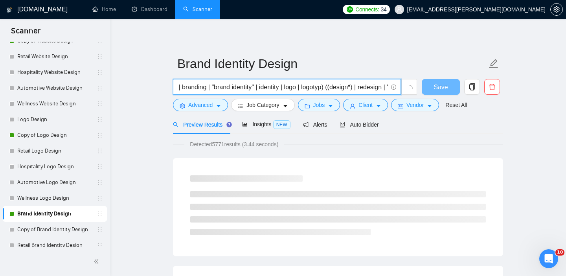
scroll to position [0, 50]
click at [305, 88] on input "(Brand | branding | "brand identity" | identity | logo | logotyp) ((design*) | …" at bounding box center [283, 87] width 210 height 10
click at [302, 88] on input "(Brand | branding | "brand identity" | identity | logo | logotyp) ((design*) | …" at bounding box center [283, 87] width 210 height 10
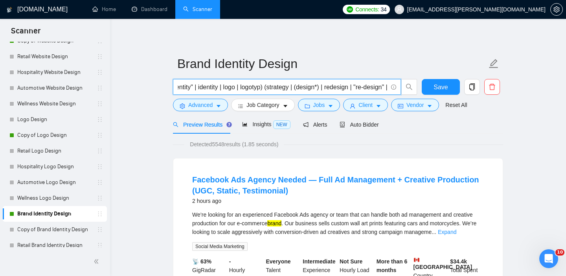
click at [327, 88] on input "(Brand | branding | "brand identity" | identity | logo | logotyp) (strategy | (…" at bounding box center [283, 87] width 210 height 10
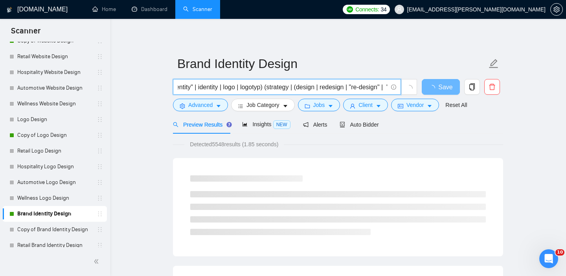
click at [329, 86] on input "(Brand | branding | "brand identity" | identity | logo | logotyp) (strategy | (…" at bounding box center [283, 87] width 210 height 10
click at [327, 88] on input "(Brand | branding | "brand identity" | identity | logo | logotyp) (strategy | (…" at bounding box center [283, 87] width 210 height 10
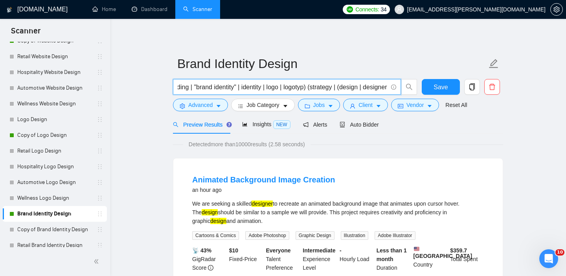
scroll to position [0, 41]
click at [341, 88] on input "(Brand | branding | "brand identity" | identity | logo | logotyp) (strategy | (…" at bounding box center [283, 87] width 210 height 10
click at [374, 91] on input "(Brand | branding | "brand identity" | identity | logo | logotyp) (strategy | p…" at bounding box center [283, 87] width 210 height 10
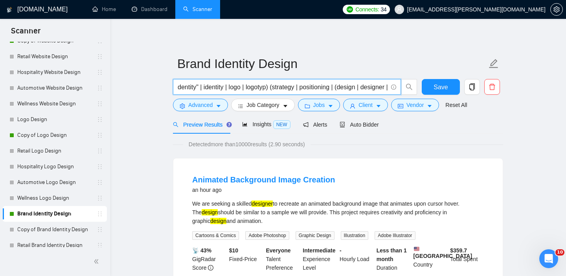
click at [343, 87] on input "(Brand | branding | "brand identity" | identity | logo | logotyp) (strategy | p…" at bounding box center [283, 87] width 210 height 10
click at [270, 86] on input "(Brand | branding | "brand identity" | identity | logo | logotyp) (strategy | p…" at bounding box center [283, 87] width 210 height 10
click at [358, 87] on input "(Brand | branding | "brand identity" | identity | logo | logotype) (strategy | …" at bounding box center [283, 87] width 210 height 10
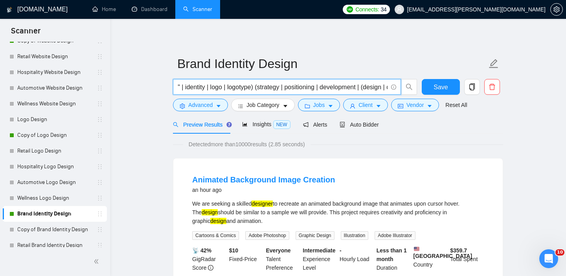
click at [369, 86] on input "(Brand | branding | "brand identity" | identity | logo | logotype) (strategy | …" at bounding box center [283, 87] width 210 height 10
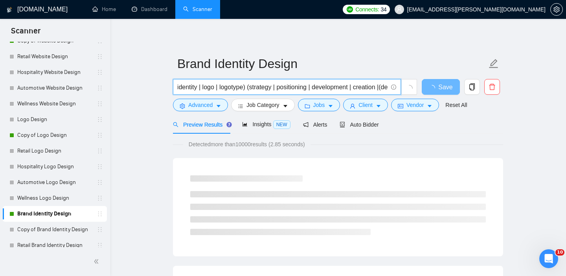
type input "(Brand | branding | "brand identity" | identity | logo | logotype) (strategy | …"
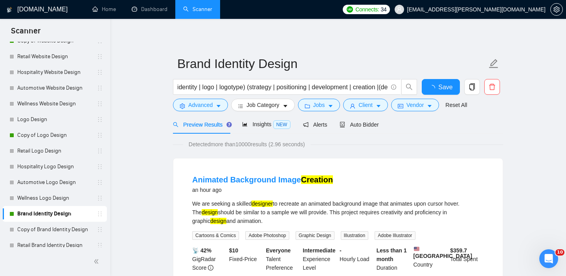
scroll to position [0, 0]
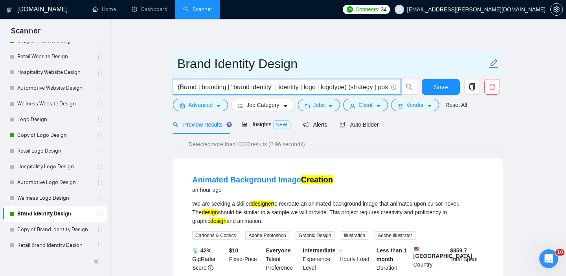
click at [187, 69] on input "Brand Identity Design" at bounding box center [332, 64] width 310 height 20
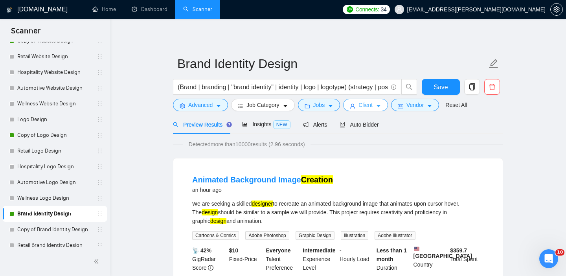
click at [373, 105] on span "Client" at bounding box center [365, 105] width 14 height 9
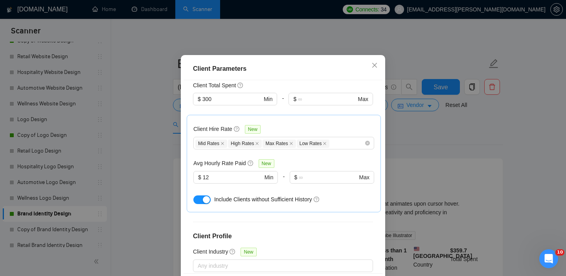
scroll to position [199, 0]
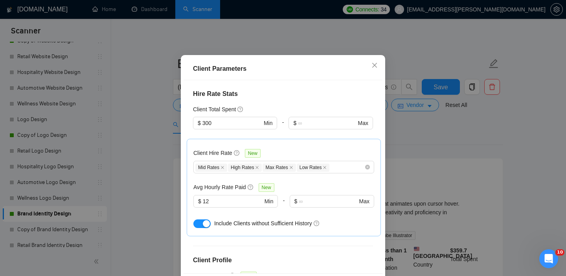
click at [456, 154] on div "Client Parameters Client Location Include Client Countries Select Exclude Clien…" at bounding box center [283, 138] width 566 height 276
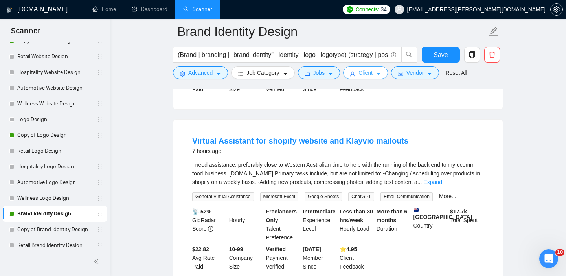
scroll to position [741, 0]
click at [190, 64] on div "(Brand | branding | "brand identity" | identity | logo | logotype) (strategy | …" at bounding box center [295, 57] width 248 height 20
click at [196, 68] on span "Advanced" at bounding box center [200, 72] width 24 height 9
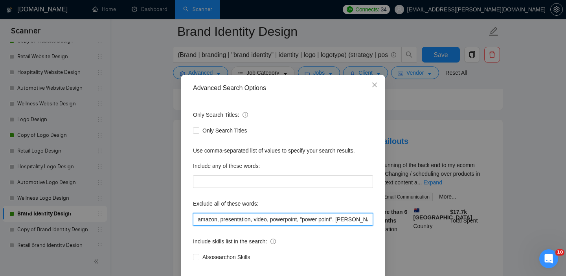
click at [196, 226] on input "amazon, presentation, video, powerpoint, "power point", leo, lead, "lead genera…" at bounding box center [283, 219] width 180 height 13
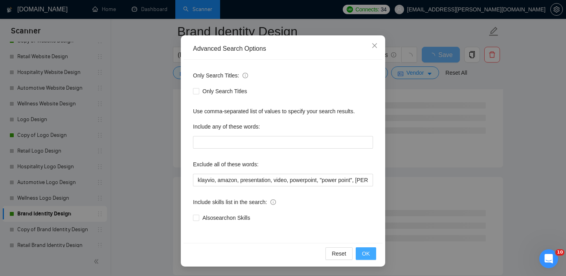
click at [364, 253] on span "OK" at bounding box center [366, 253] width 8 height 9
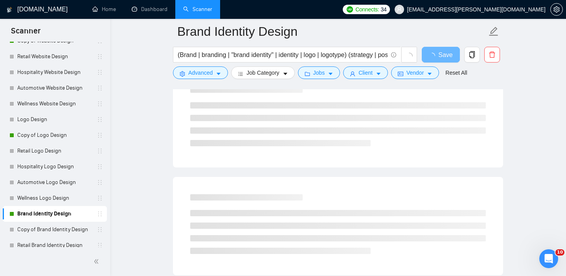
scroll to position [12, 0]
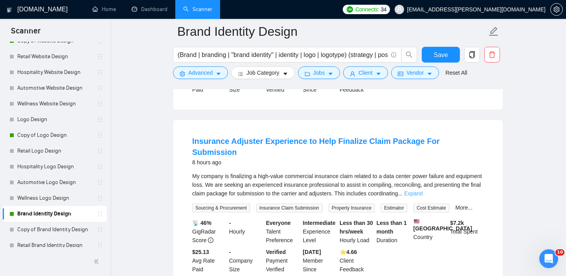
click at [422, 190] on link "Expand" at bounding box center [413, 193] width 18 height 6
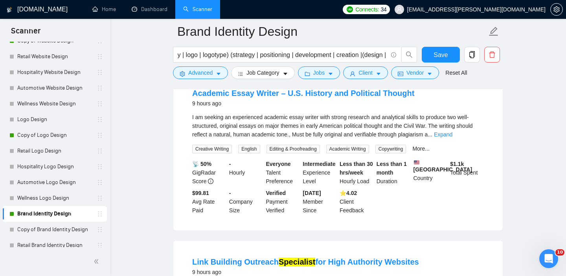
scroll to position [1231, 0]
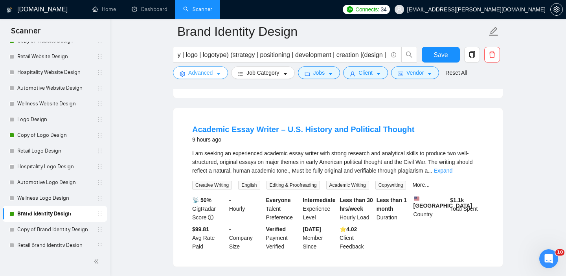
click at [212, 76] on span "Advanced" at bounding box center [200, 72] width 24 height 9
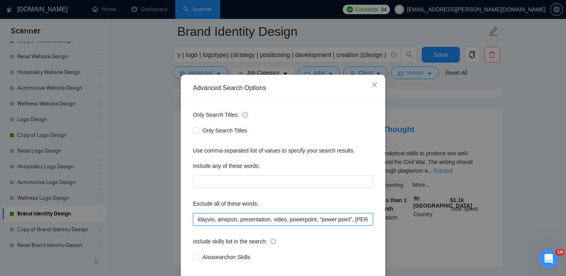
click at [195, 226] on input "klayvio, amazon, presentation, video, powerpoint, "power point", leo, lead, "le…" at bounding box center [283, 219] width 180 height 13
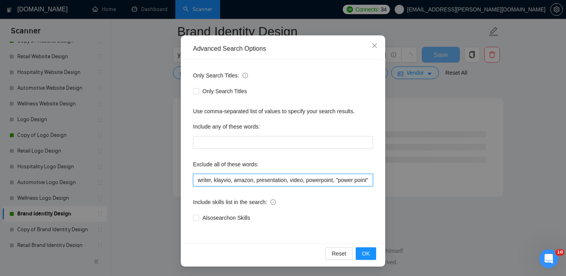
scroll to position [1035, 0]
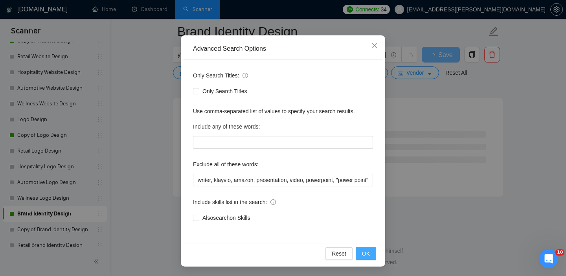
click at [365, 258] on button "OK" at bounding box center [366, 253] width 20 height 13
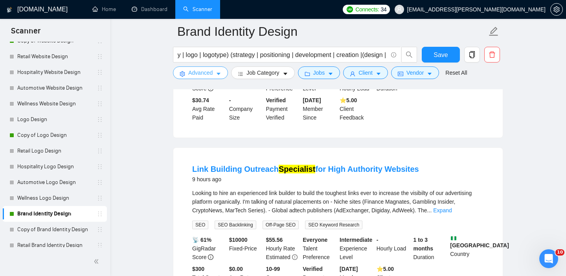
scroll to position [1062, 0]
click at [209, 75] on span "Advanced" at bounding box center [200, 72] width 24 height 9
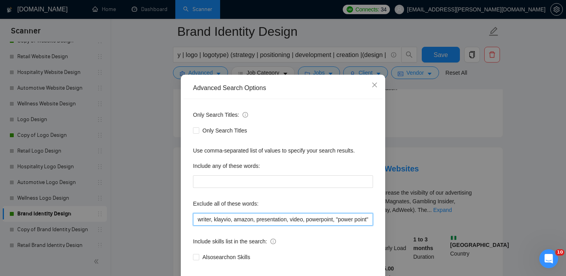
click at [195, 226] on input "writer, klayvio, amazon, presentation, video, powerpoint, "power point", leo, l…" at bounding box center [283, 219] width 180 height 13
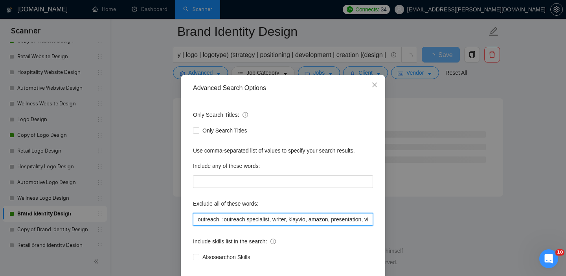
scroll to position [51, 0]
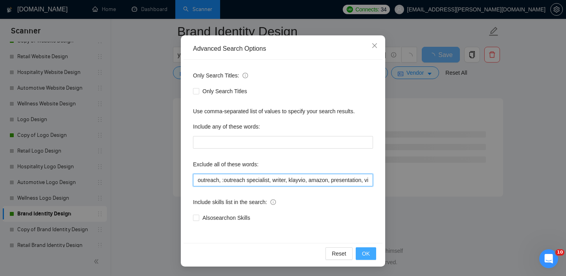
type input "outreach, :outreach specialist, writer, klayvio, amazon, presentation, video, p…"
click at [367, 251] on span "OK" at bounding box center [366, 253] width 8 height 9
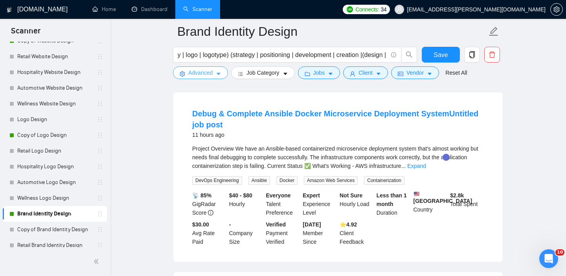
scroll to position [1133, 0]
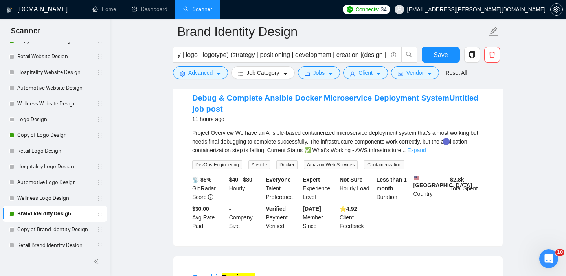
click at [426, 150] on link "Expand" at bounding box center [416, 150] width 18 height 6
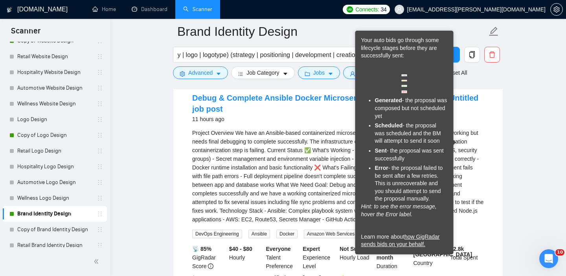
click at [265, 146] on div "Project Overview We have an Ansible-based containerized microservice deployment…" at bounding box center [338, 175] width 292 height 95
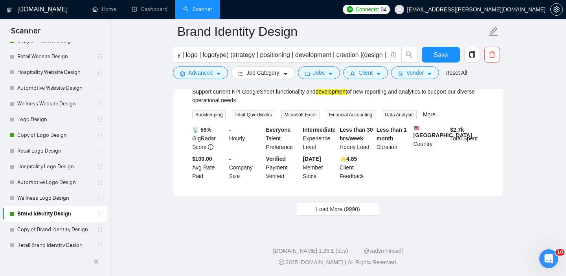
scroll to position [1533, 0]
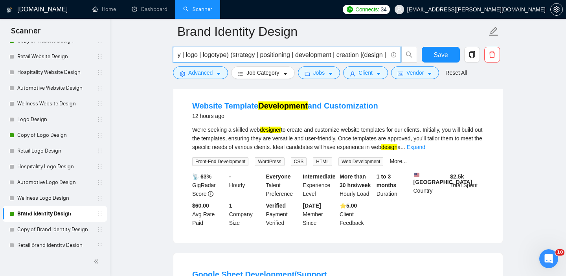
click at [327, 55] on input "(Brand | branding | "brand identity" | identity | logo | logotype) (strategy | …" at bounding box center [283, 55] width 210 height 10
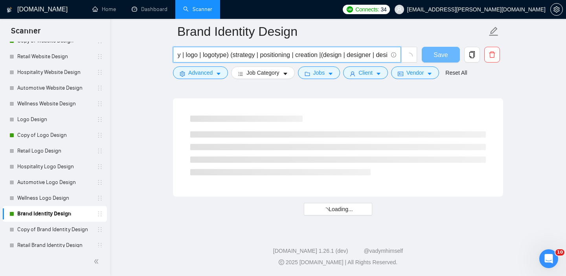
scroll to position [1035, 0]
click at [330, 56] on input "(Brand | branding | "brand identity" | identity | logo | logotype) (strategy | …" at bounding box center [283, 55] width 210 height 10
click at [333, 55] on input "(Brand | branding | "brand identity" | identity | logo | logotype) (strategy | …" at bounding box center [283, 55] width 210 height 10
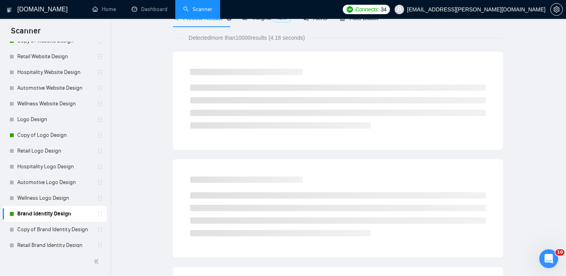
scroll to position [0, 0]
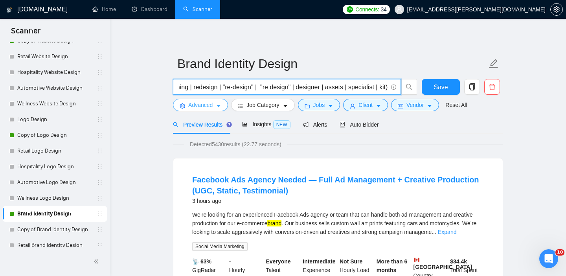
type input "(Brand | branding | "brand identity" | identity | logo | logotype) (strategy | …"
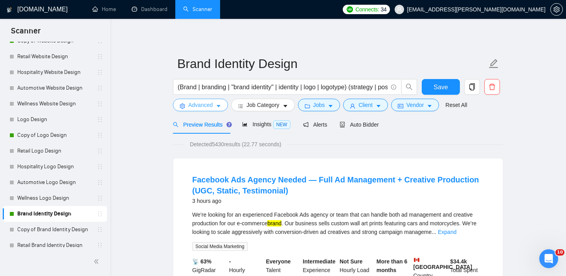
click at [212, 102] on span "Advanced" at bounding box center [200, 105] width 24 height 9
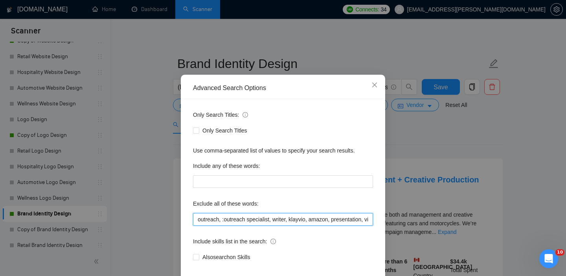
click at [197, 226] on input "outreach, :outreach specialist, writer, klayvio, amazon, presentation, video, p…" at bounding box center [283, 219] width 180 height 13
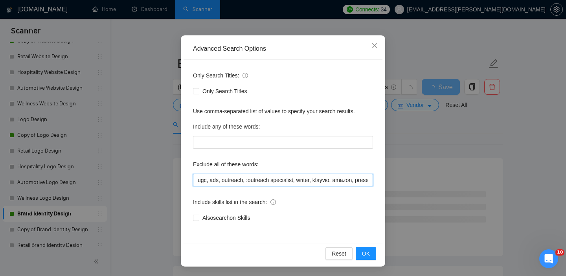
click at [250, 182] on input "ugc, ads, outreach, :outreach specialist, writer, klayvio, amazon, presentation…" at bounding box center [283, 180] width 180 height 13
click at [298, 180] on input "ugc, ads, outreach, "outreach specialist, writer, klayvio, amazon, presentation…" at bounding box center [283, 180] width 180 height 13
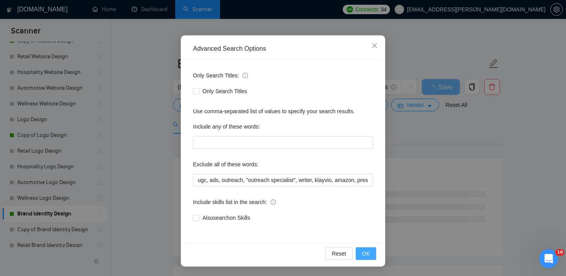
click at [365, 250] on span "OK" at bounding box center [366, 253] width 8 height 9
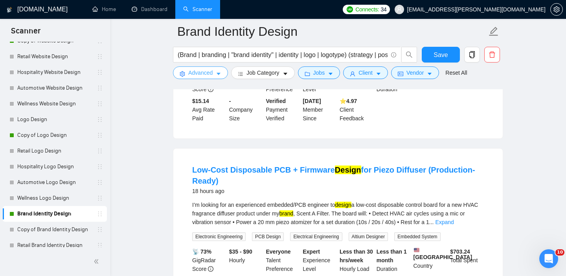
scroll to position [666, 0]
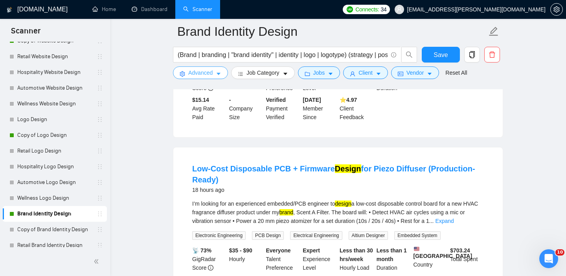
click at [202, 71] on span "Advanced" at bounding box center [200, 72] width 24 height 9
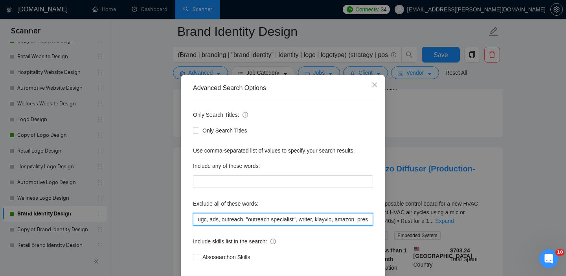
click at [198, 226] on input "ugc, ads, outreach, "outreach specialist", writer, klayvio, amazon, presentatio…" at bounding box center [283, 219] width 180 height 13
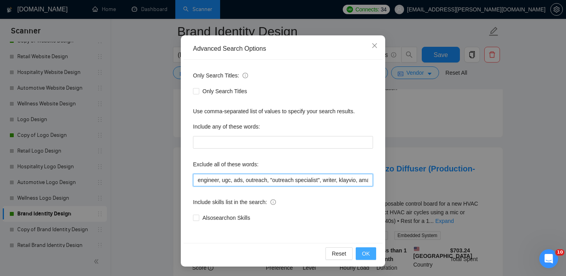
type input "engineer, ugc, ads, outreach, "outreach specialist", writer, klayvio, amazon, p…"
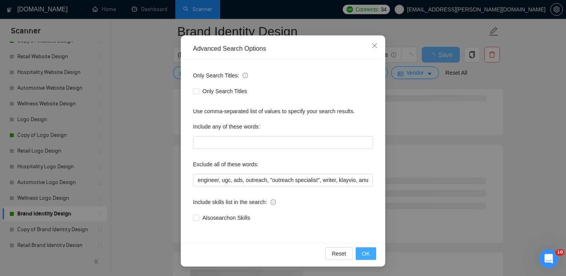
click at [366, 254] on span "OK" at bounding box center [366, 253] width 8 height 9
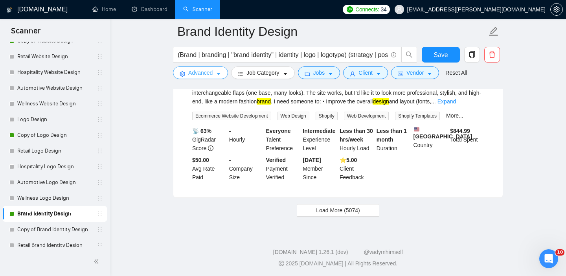
scroll to position [1626, 0]
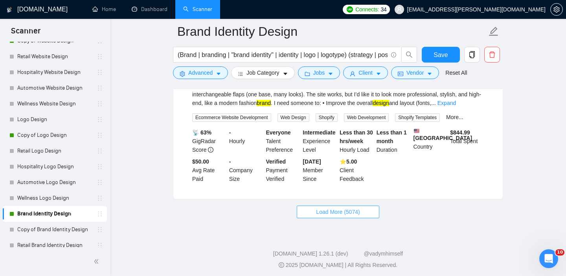
click at [351, 216] on span "Load More (5074)" at bounding box center [338, 211] width 44 height 9
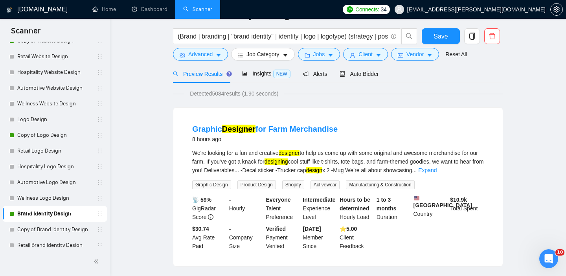
scroll to position [0, 0]
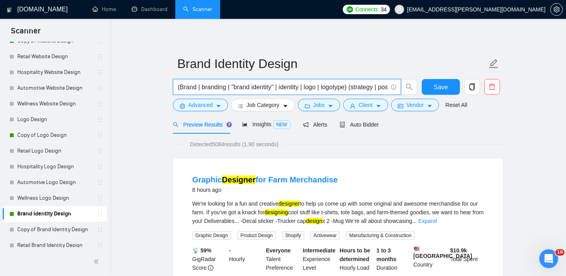
click at [201, 85] on input "(Brand | branding | "brand identity" | identity | logo | logotype) (strategy | …" at bounding box center [283, 87] width 210 height 10
click at [213, 86] on input "(Brand | branding | "brand identity" | identity | logo | logotype) (strategy | …" at bounding box center [283, 87] width 210 height 10
click at [243, 84] on input "(Brand | branding | "brand identity" | identity | logo | logotype) (strategy | …" at bounding box center [283, 87] width 210 height 10
click at [302, 89] on input "(Brand | branding | "brand identity" | identity | logo | logotype) (strategy | …" at bounding box center [283, 87] width 210 height 10
click at [318, 89] on input "(Brand | branding | "brand identity" | identity | logo | logotype) (strategy | …" at bounding box center [283, 87] width 210 height 10
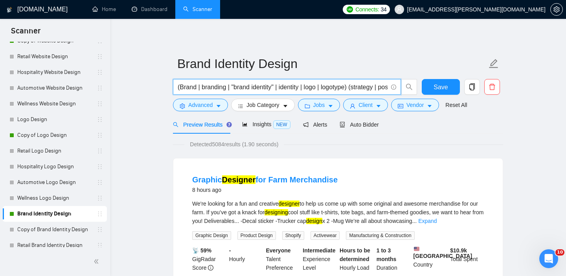
click at [329, 88] on input "(Brand | branding | "brand identity" | identity | logo | logotype) (strategy | …" at bounding box center [283, 87] width 210 height 10
click at [181, 88] on input "(Brand | branding | "brand identity" | identity | logo | logotype) (strategy | …" at bounding box center [283, 87] width 210 height 10
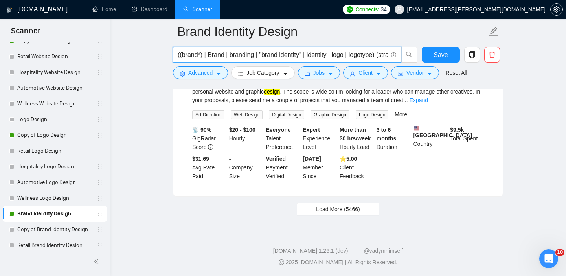
scroll to position [1672, 0]
type input "((brand*) | Brand | branding | "brand identity" | identity | logo | logotype) (…"
click at [335, 209] on span "Load More (5466)" at bounding box center [338, 209] width 44 height 9
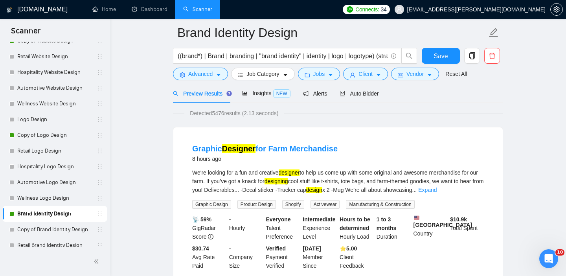
scroll to position [0, 0]
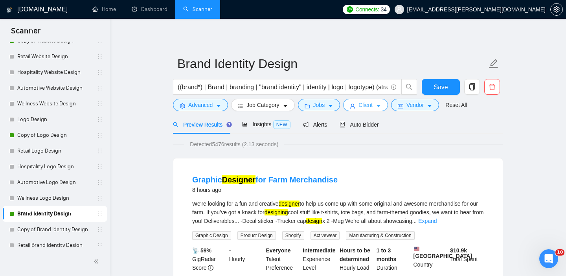
click at [354, 108] on icon "user" at bounding box center [353, 106] width 6 height 6
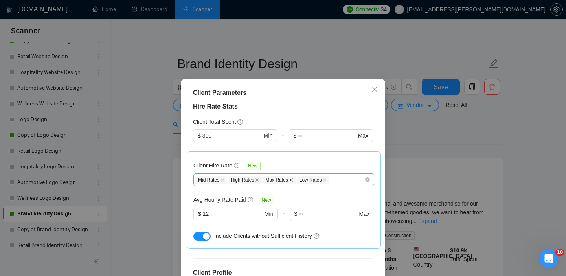
scroll to position [213, 0]
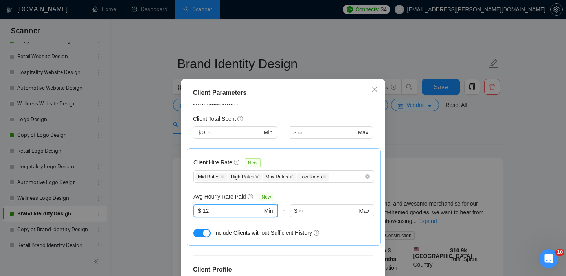
drag, startPoint x: 234, startPoint y: 196, endPoint x: 203, endPoint y: 198, distance: 30.7
click at [203, 206] on input "12" at bounding box center [233, 210] width 60 height 9
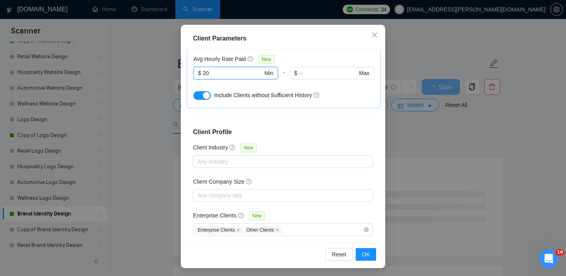
scroll to position [56, 0]
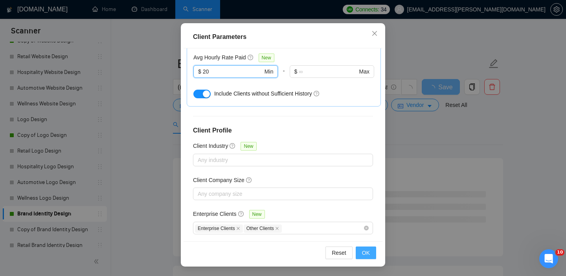
type input "20"
click at [369, 255] on span "OK" at bounding box center [366, 252] width 8 height 9
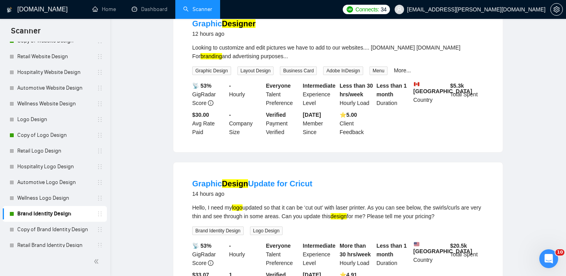
scroll to position [0, 0]
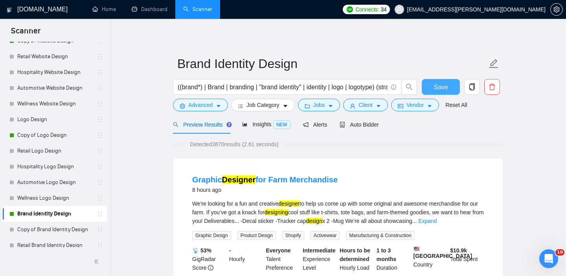
click at [436, 88] on span "Save" at bounding box center [440, 87] width 14 height 10
click at [373, 126] on span "Auto Bidder" at bounding box center [359, 124] width 39 height 6
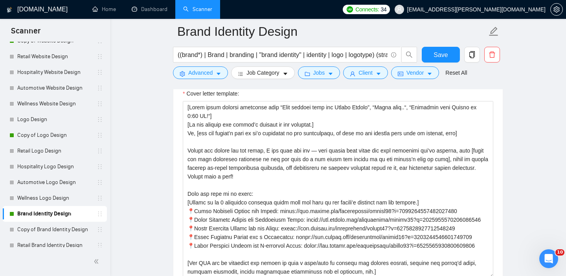
scroll to position [942, 0]
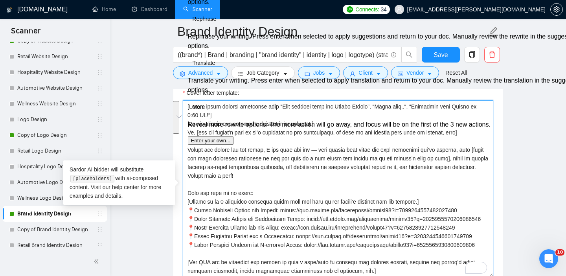
drag, startPoint x: 272, startPoint y: 175, endPoint x: 188, endPoint y: 149, distance: 87.3
click at [188, 149] on textarea "Cover letter template:" at bounding box center [338, 188] width 310 height 177
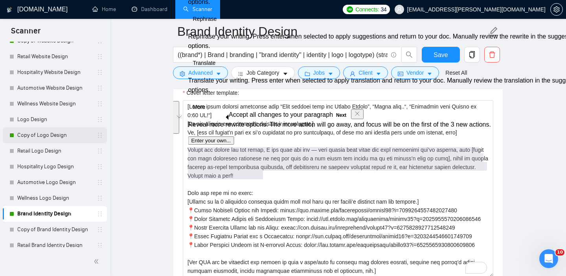
click at [35, 141] on link "Copy of Logo Design" at bounding box center [54, 135] width 75 height 16
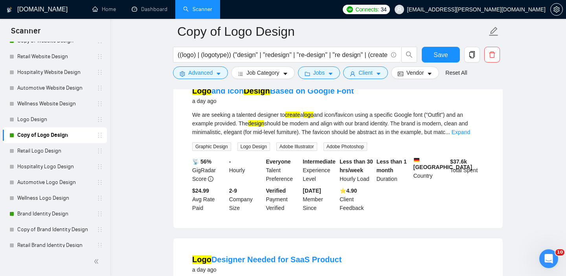
scroll to position [917, 0]
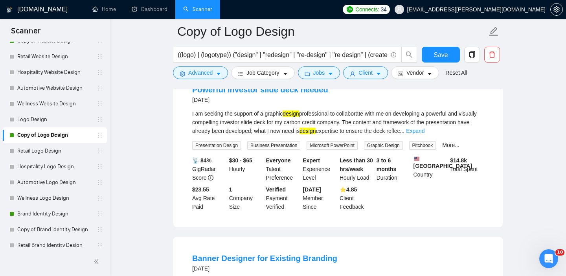
scroll to position [1251, 0]
click at [201, 74] on span "Advanced" at bounding box center [200, 72] width 24 height 9
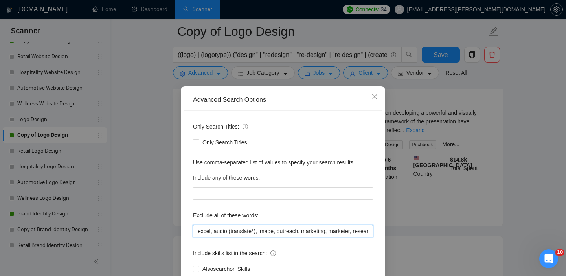
click at [196, 229] on input "excel, audio,(translate*), image, outreach, marketing, marketer, research, mana…" at bounding box center [283, 231] width 180 height 13
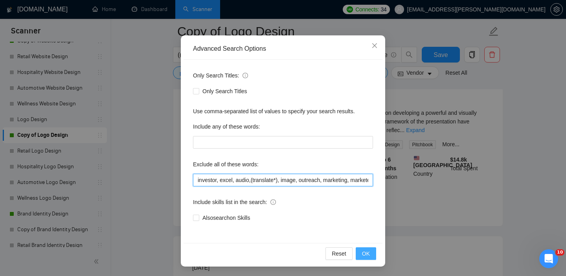
type input "investor, excel, audio,(translate*), image, outreach, marketing, marketer, rese…"
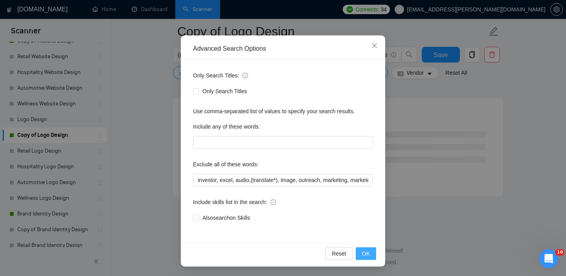
click at [363, 254] on span "OK" at bounding box center [366, 253] width 8 height 9
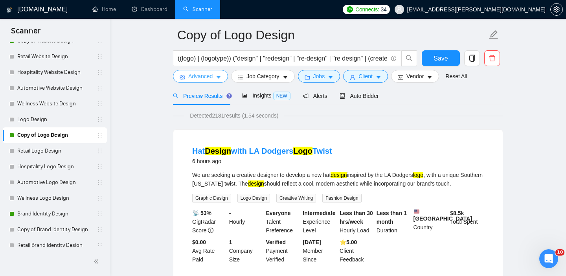
scroll to position [0, 0]
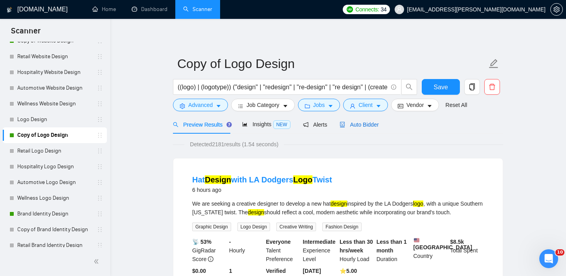
click at [374, 126] on span "Auto Bidder" at bounding box center [359, 124] width 39 height 6
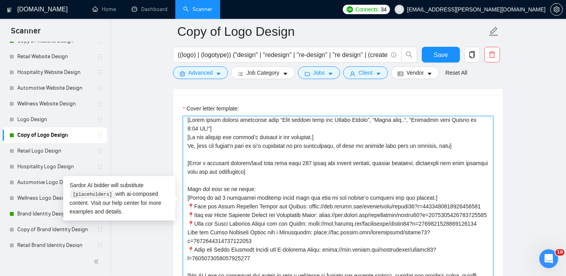
scroll to position [2, 0]
drag, startPoint x: 296, startPoint y: 175, endPoint x: 185, endPoint y: 163, distance: 110.7
click at [185, 163] on textarea "Cover letter template:" at bounding box center [338, 204] width 310 height 177
paste textarea "Before the colors and the fonts, I dig into the why — what drives your brand an…"
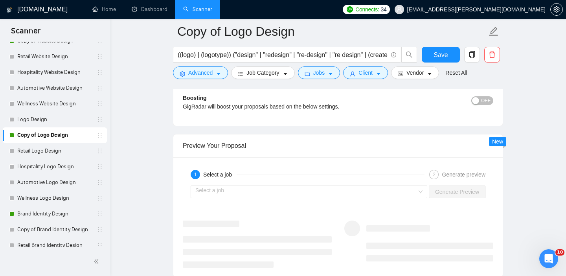
scroll to position [1509, 0]
type textarea "[Lorem ipsum dolorsi ametconse adip “Elit seddoei temp inc Utlabo Etdolo”, “Mag…"
click at [402, 198] on div "Select a job Generate Preview" at bounding box center [338, 191] width 312 height 19
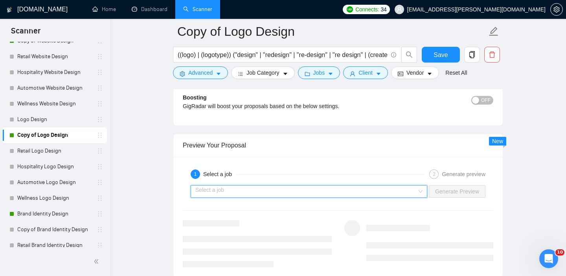
click at [407, 193] on input "search" at bounding box center [306, 191] width 222 height 12
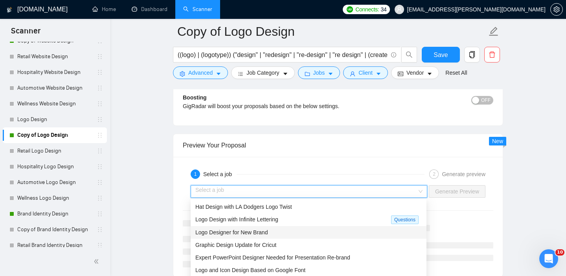
click at [296, 229] on div "Logo Designer for New Brand" at bounding box center [308, 232] width 226 height 9
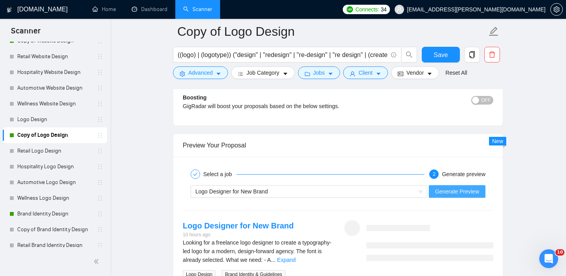
click at [437, 193] on span "Generate Preview" at bounding box center [457, 191] width 44 height 9
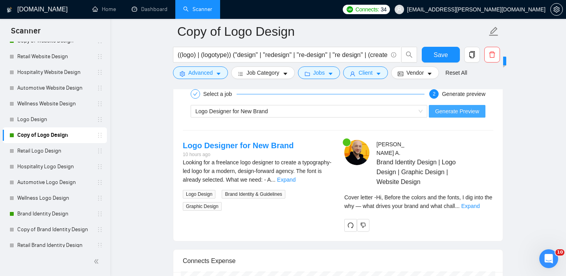
scroll to position [1591, 0]
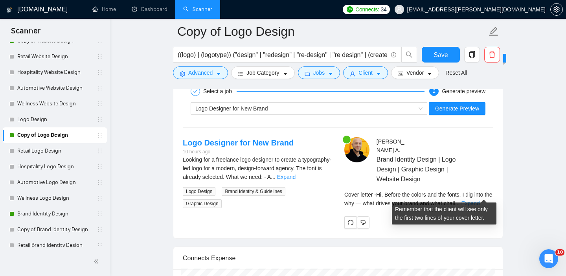
click at [477, 200] on link "Expand" at bounding box center [470, 203] width 18 height 6
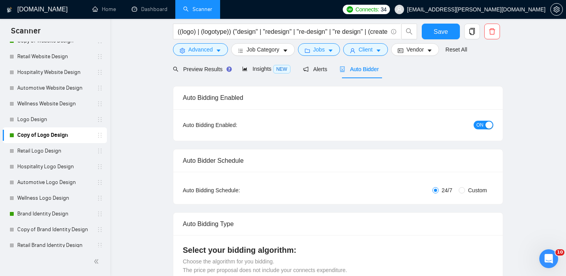
scroll to position [0, 0]
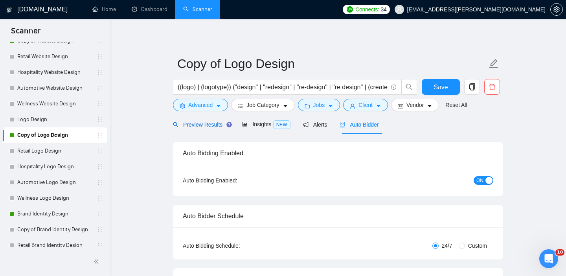
click at [212, 125] on span "Preview Results" at bounding box center [201, 124] width 57 height 6
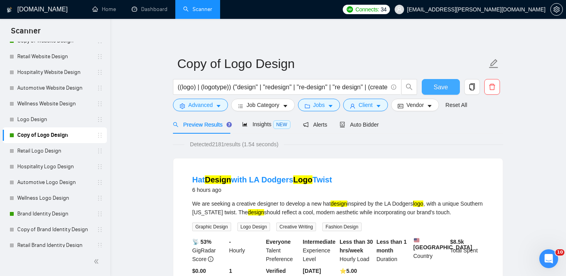
click at [430, 83] on button "Save" at bounding box center [441, 87] width 38 height 16
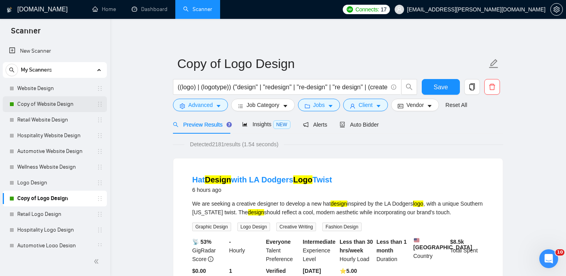
click at [42, 105] on link "Copy of Website Design" at bounding box center [54, 104] width 75 height 16
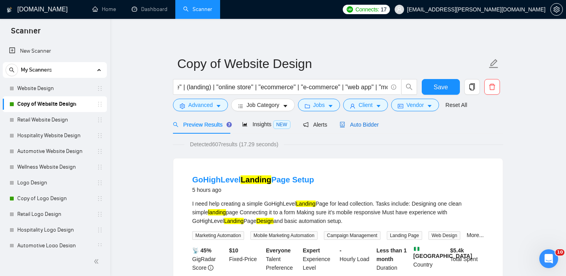
click at [364, 121] on span "Auto Bidder" at bounding box center [359, 124] width 39 height 6
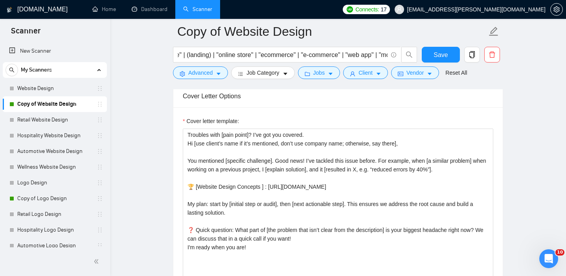
scroll to position [833, 0]
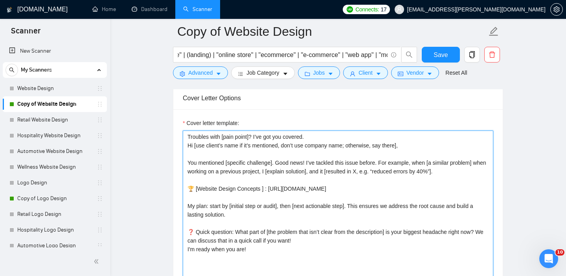
click at [265, 156] on textarea "Troubles with [pain point]? I’ve got you covered. Hi [use client’s name if it’s…" at bounding box center [338, 218] width 310 height 177
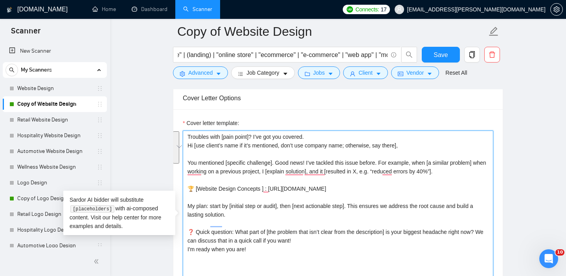
drag, startPoint x: 188, startPoint y: 163, endPoint x: 508, endPoint y: 200, distance: 322.8
paste textarea "Before the colors and the fonts, I dig into the why — what drives your brand an…"
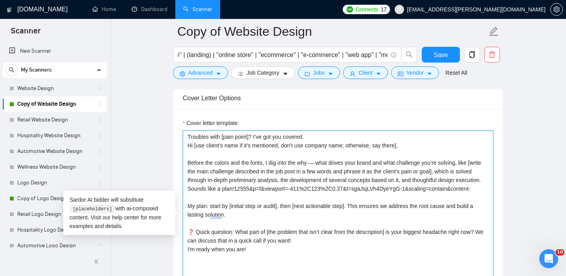
click at [227, 163] on textarea "Troubles with [pain point]? I’ve got you covered. Hi [use client’s name if it’s…" at bounding box center [338, 218] width 310 height 177
click at [220, 163] on textarea "Troubles with [pain point]? I’ve got you covered. Hi [use client’s name if it’s…" at bounding box center [338, 218] width 310 height 177
click at [272, 163] on textarea "Troubles with [pain point]? I’ve got you covered. Hi [use client’s name if it’s…" at bounding box center [338, 218] width 310 height 177
click at [270, 161] on textarea "Troubles with [pain point]? I’ve got you covered. Hi [use client’s name if it’s…" at bounding box center [338, 218] width 310 height 177
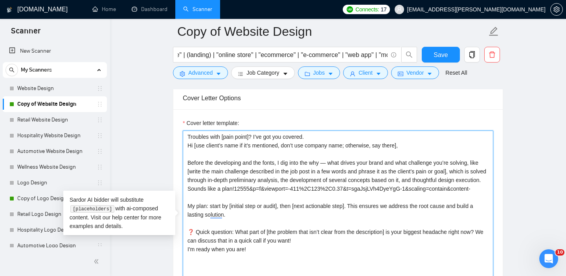
click at [270, 161] on textarea "Troubles with [pain point]? I’ve got you covered. Hi [use client’s name if it’s…" at bounding box center [338, 218] width 310 height 177
click at [404, 178] on textarea "Troubles with [pain point]? I’ve got you covered. Hi [use client’s name if it’s…" at bounding box center [338, 218] width 310 height 177
click at [220, 189] on textarea "Troubles with [pain point]? I’ve got you covered. Hi [use client’s name if it’s…" at bounding box center [338, 218] width 310 height 177
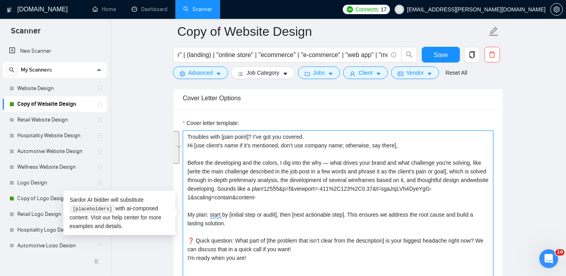
drag, startPoint x: 201, startPoint y: 198, endPoint x: 182, endPoint y: 160, distance: 42.4
click at [182, 160] on div "Cover Letter Options Cover letter template: Troubles with [pain point]? I’ve go…" at bounding box center [338, 206] width 330 height 240
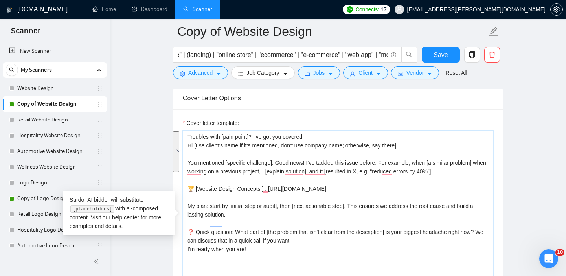
click at [262, 195] on textarea "Troubles with [pain point]? I’ve got you covered. Hi [use client’s name if it’s…" at bounding box center [338, 218] width 310 height 177
drag, startPoint x: 459, startPoint y: 171, endPoint x: 157, endPoint y: 164, distance: 302.7
paste textarea "Before the developing and the colors, I dig into the why — what drives your bra…"
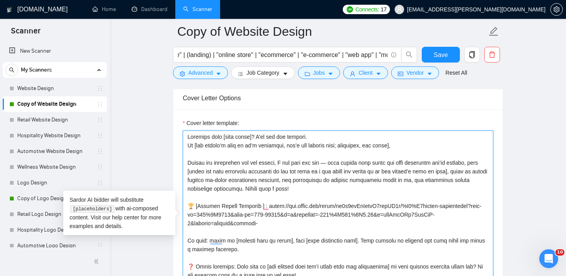
click at [216, 188] on textarea "Cover letter template:" at bounding box center [338, 218] width 310 height 177
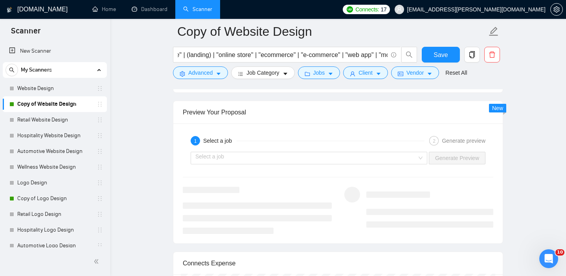
scroll to position [1464, 0]
click at [387, 155] on input "search" at bounding box center [306, 158] width 222 height 12
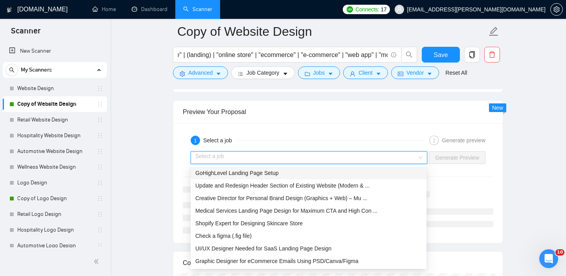
click at [294, 173] on div "GoHighLevel Landing Page Setup" at bounding box center [308, 173] width 226 height 9
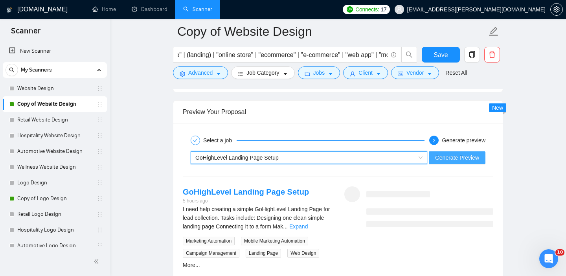
click at [438, 160] on span "Generate Preview" at bounding box center [457, 157] width 44 height 9
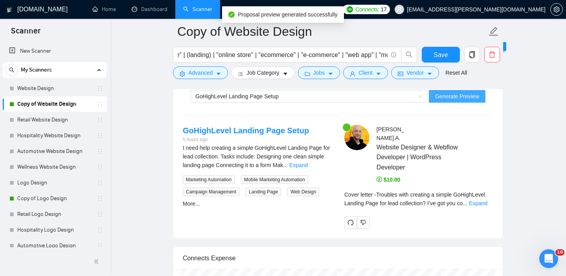
scroll to position [1526, 0]
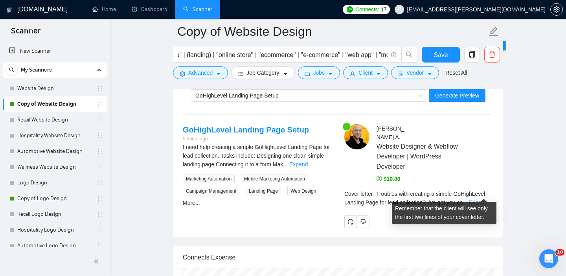
click at [481, 199] on link "Expand" at bounding box center [478, 202] width 18 height 6
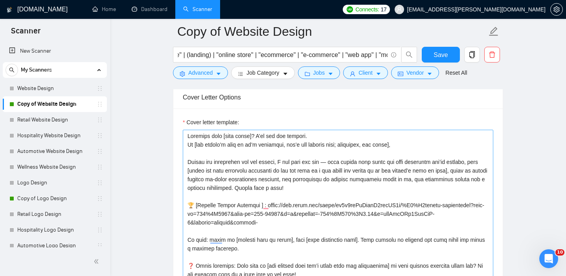
scroll to position [828, 0]
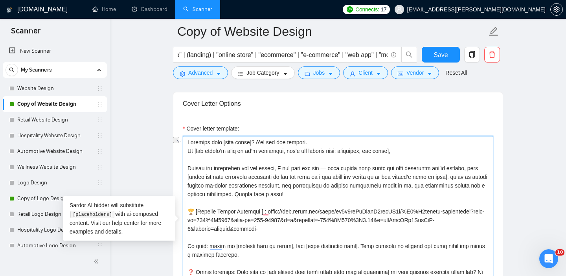
drag, startPoint x: 330, startPoint y: 145, endPoint x: 182, endPoint y: 134, distance: 148.2
click at [182, 134] on div "Cover letter template:" at bounding box center [337, 223] width 329 height 217
click at [298, 149] on textarea "Cover letter template:" at bounding box center [338, 224] width 310 height 177
drag, startPoint x: 317, startPoint y: 143, endPoint x: 257, endPoint y: 140, distance: 60.2
click at [257, 140] on textarea "Cover letter template:" at bounding box center [338, 224] width 310 height 177
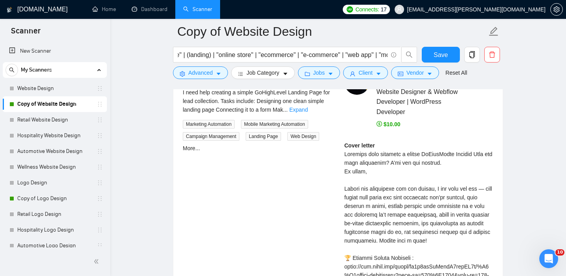
scroll to position [1581, 0]
type textarea "Loremips dolo [sita conse]? Ad [eli seddoe’t inci ut la’e doloremag, ali’e adm …"
click at [379, 121] on icon "dollar" at bounding box center [379, 124] width 6 height 6
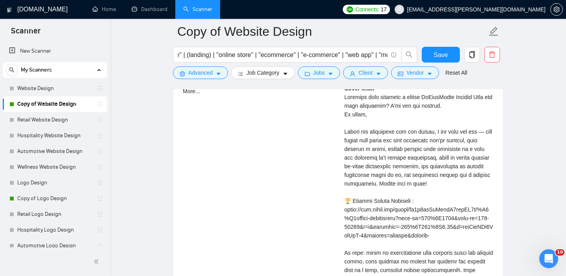
scroll to position [1638, 0]
click at [439, 53] on span "Save" at bounding box center [440, 55] width 14 height 10
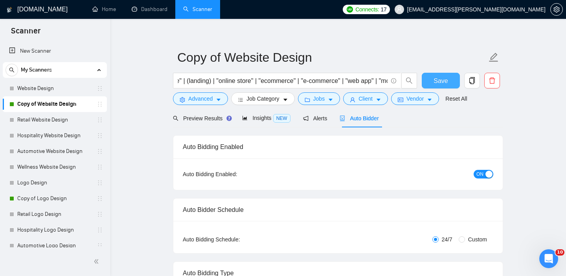
scroll to position [0, 0]
